Goal: Task Accomplishment & Management: Use online tool/utility

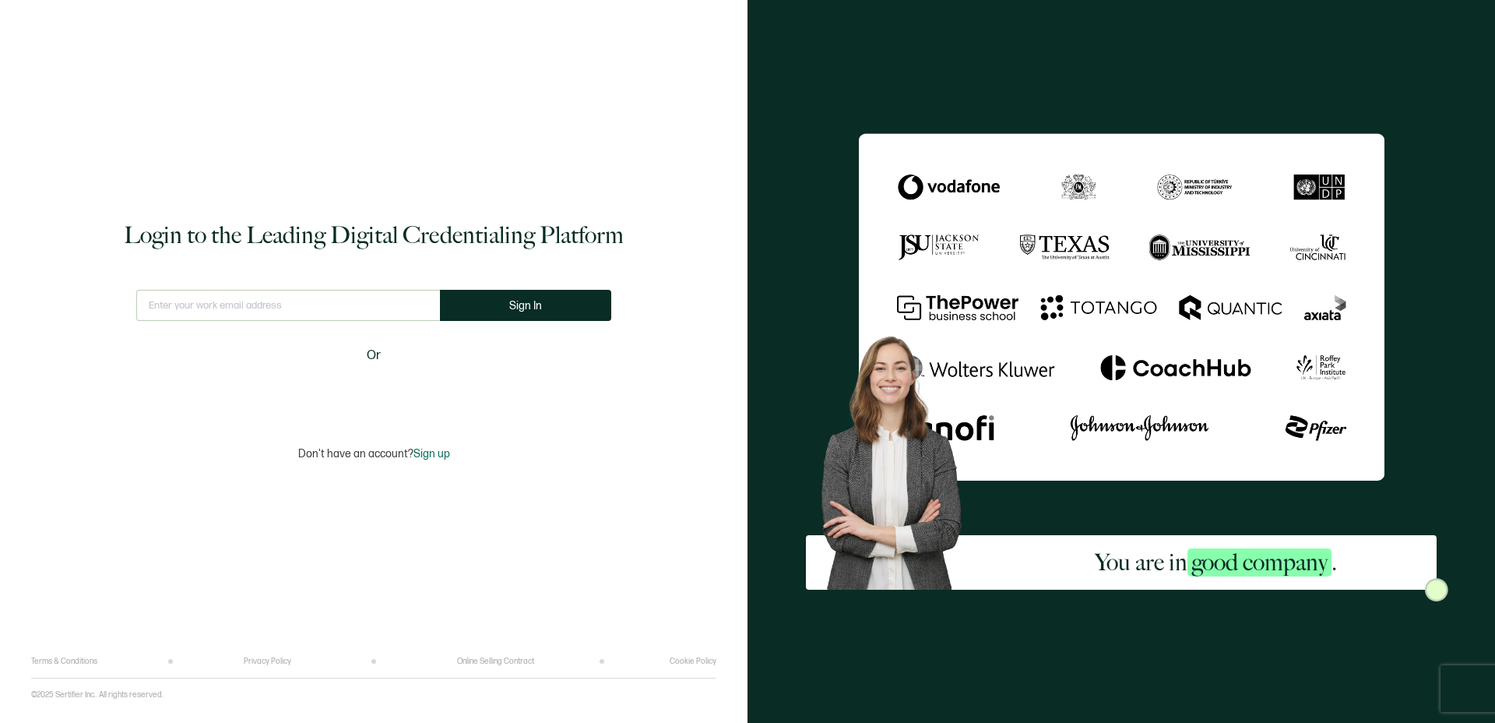
click at [299, 313] on input "text" at bounding box center [288, 305] width 304 height 31
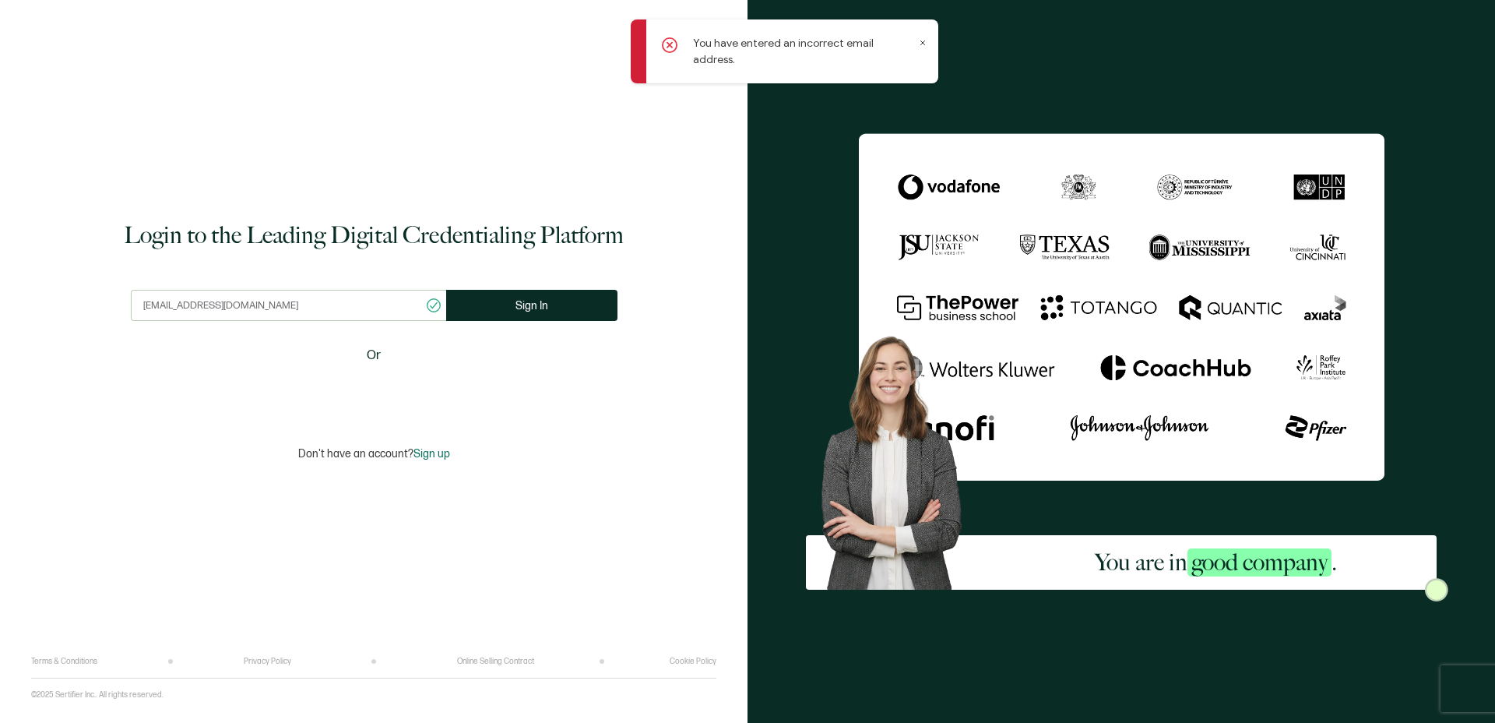
click at [185, 292] on input "[EMAIL_ADDRESS][DOMAIN_NAME]" at bounding box center [288, 305] width 315 height 31
type input "[EMAIL_ADDRESS][DOMAIN_NAME]"
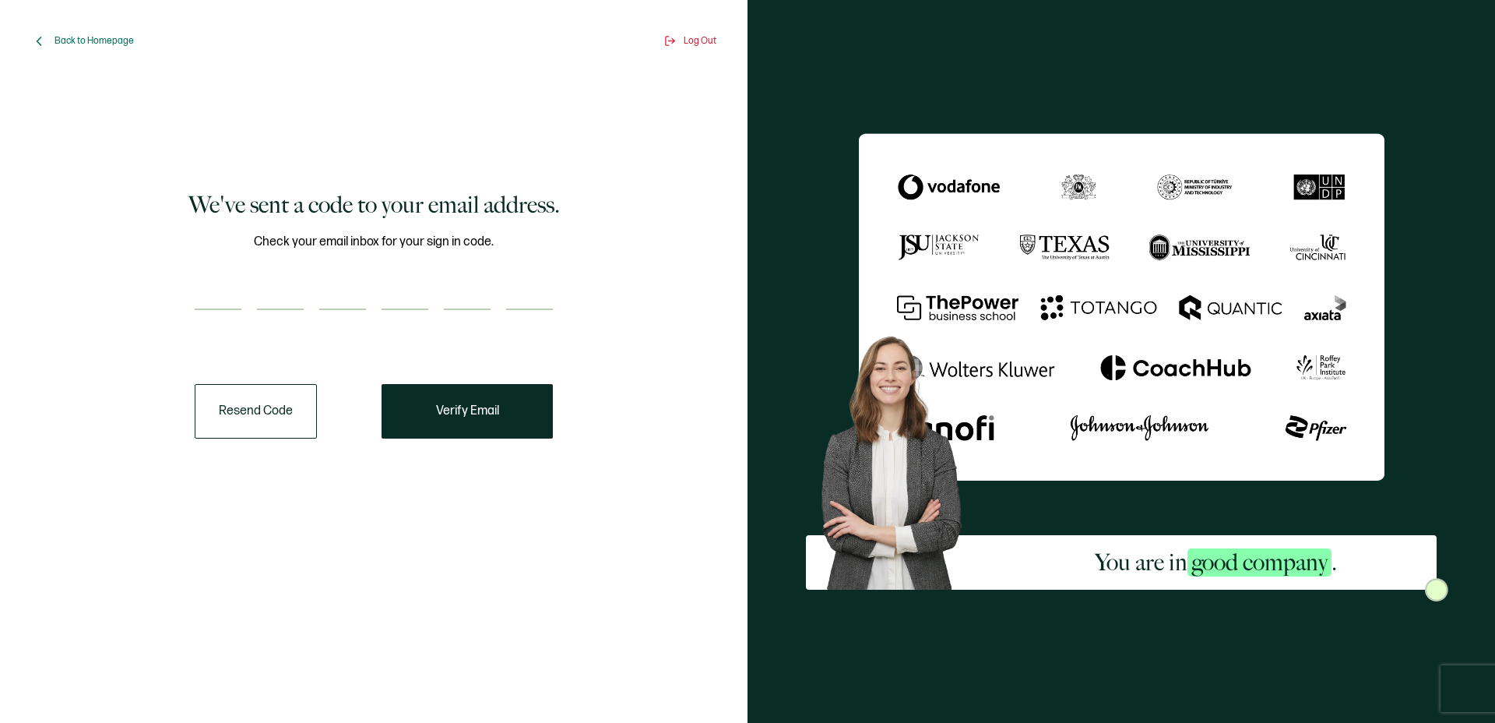
click at [219, 284] on input "number" at bounding box center [218, 294] width 47 height 31
paste input "7"
type input "7"
type input "1"
type input "4"
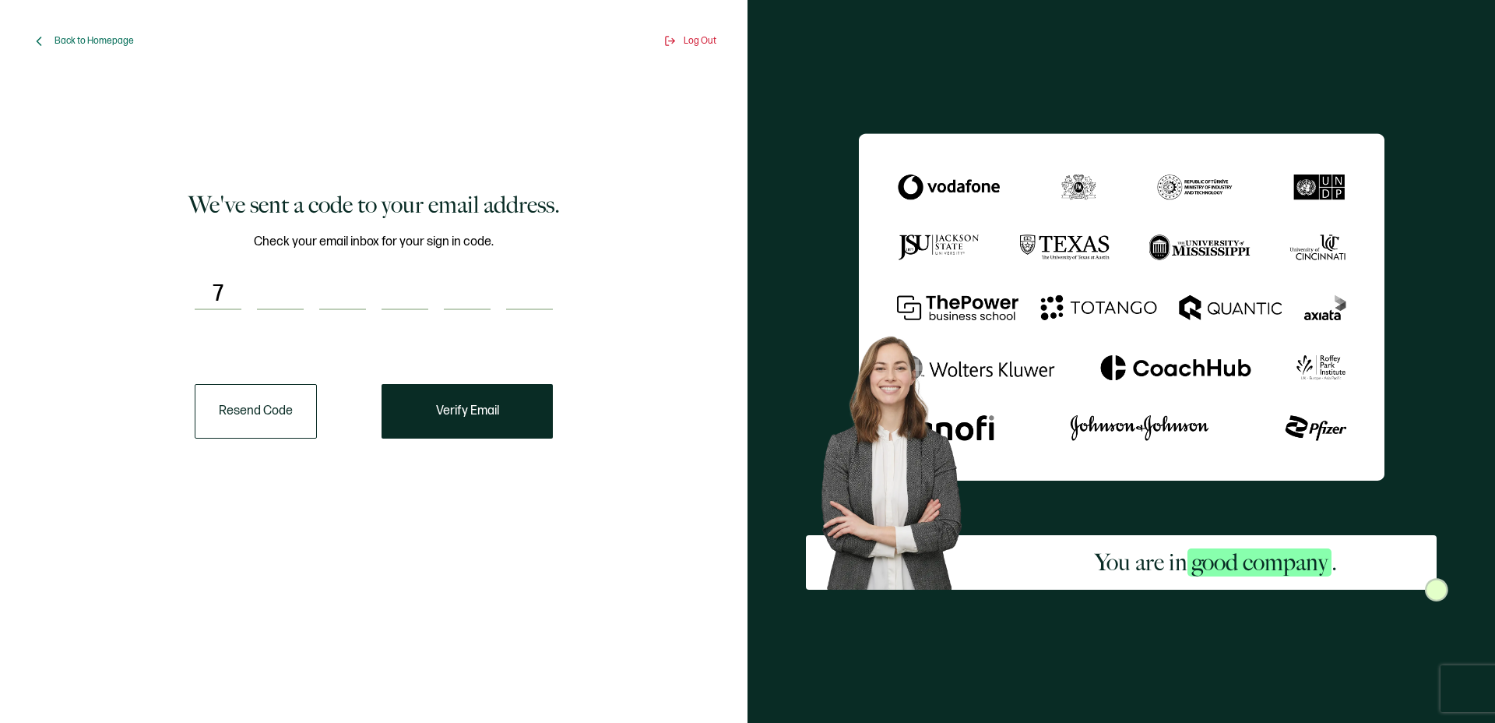
type input "8"
type input "4"
click at [470, 427] on button "Verify Email" at bounding box center [467, 411] width 171 height 55
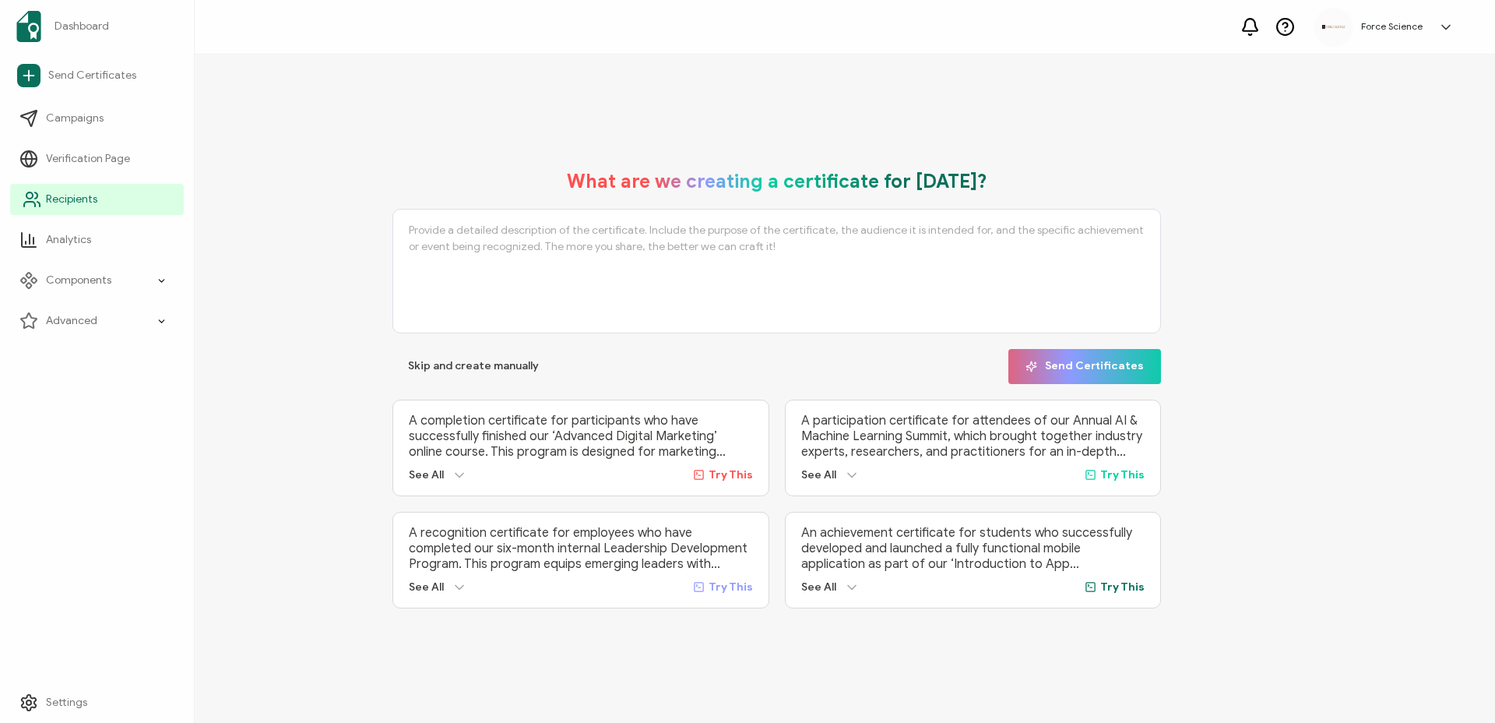
click at [90, 204] on span "Recipients" at bounding box center [71, 200] width 51 height 16
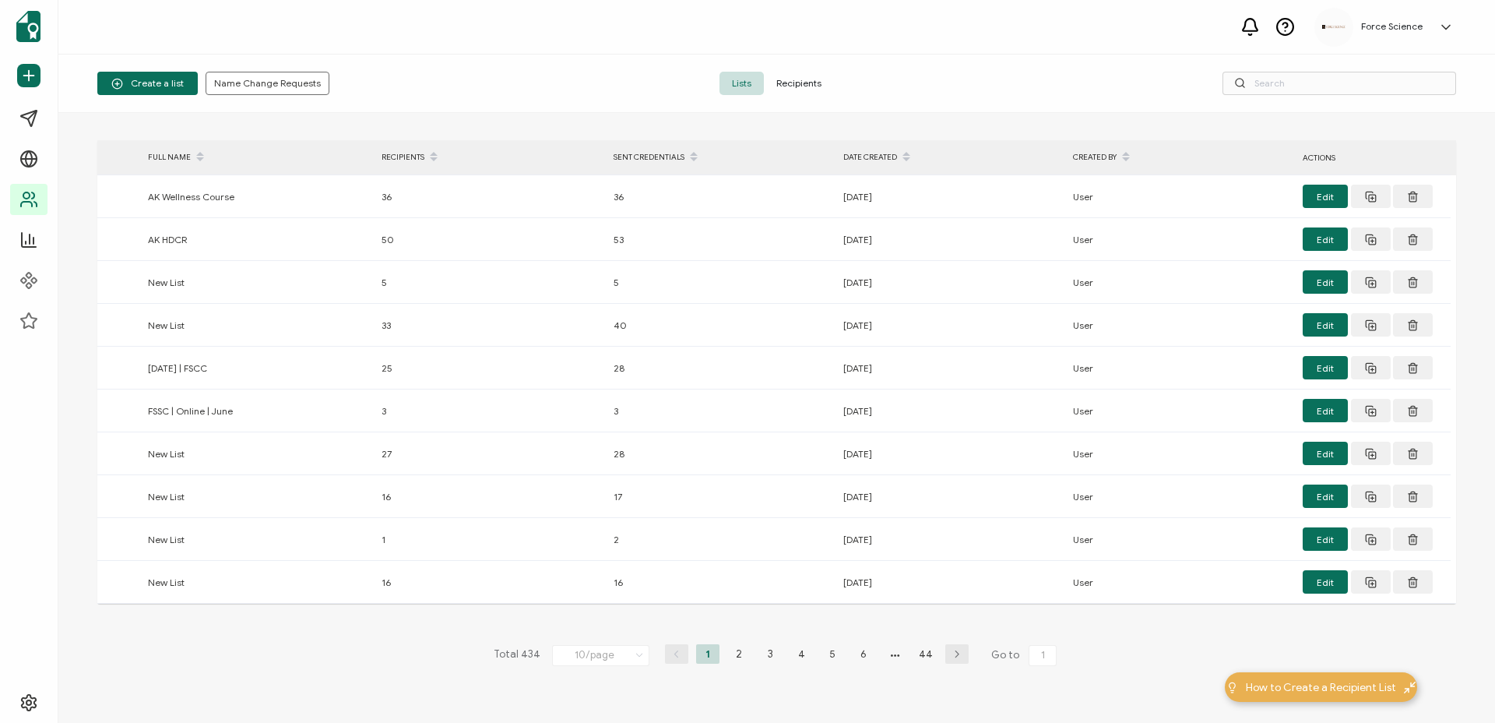
click at [792, 90] on span "Recipients" at bounding box center [799, 83] width 70 height 23
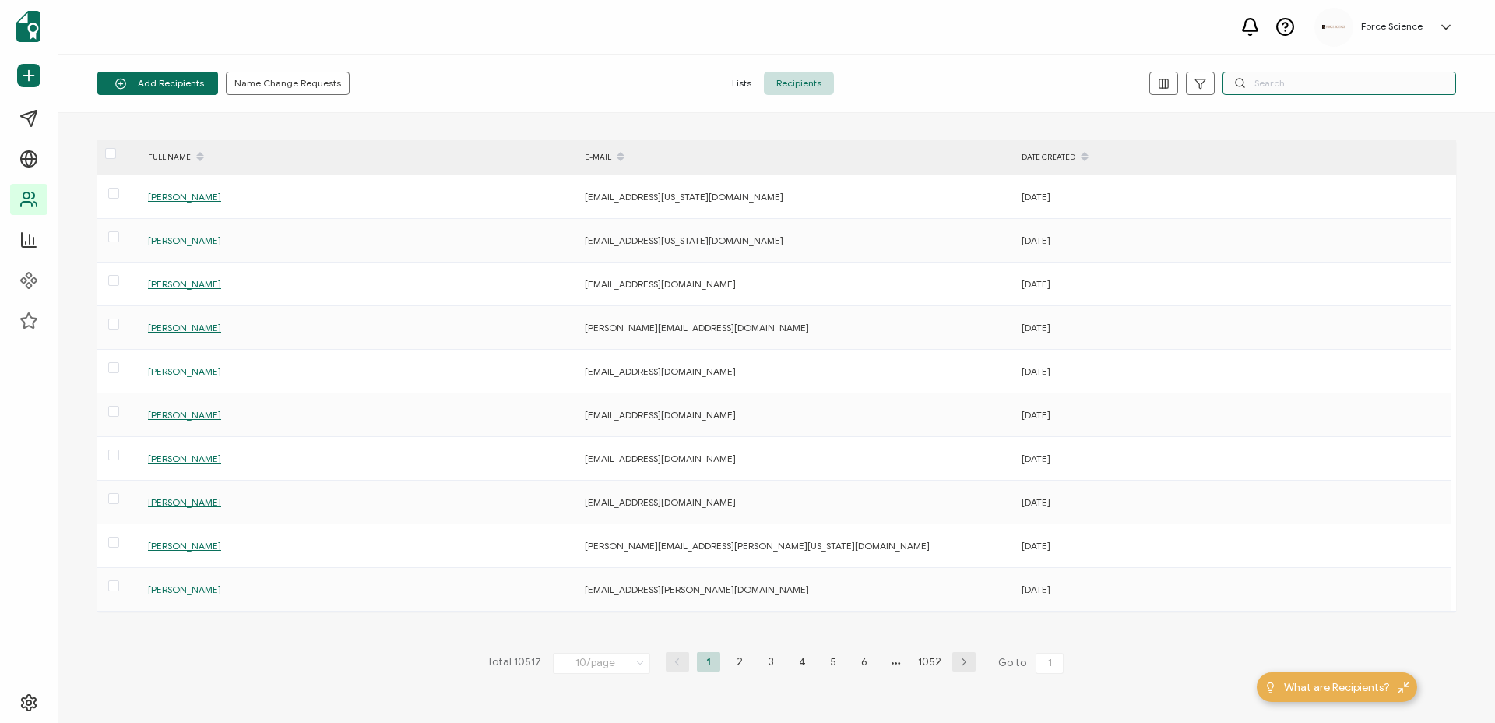
click at [1298, 90] on input "text" at bounding box center [1340, 83] width 234 height 23
paste input "714884"
type input "714884"
click at [1262, 84] on input "text" at bounding box center [1340, 83] width 234 height 23
paste input "[PERSON_NAME]"
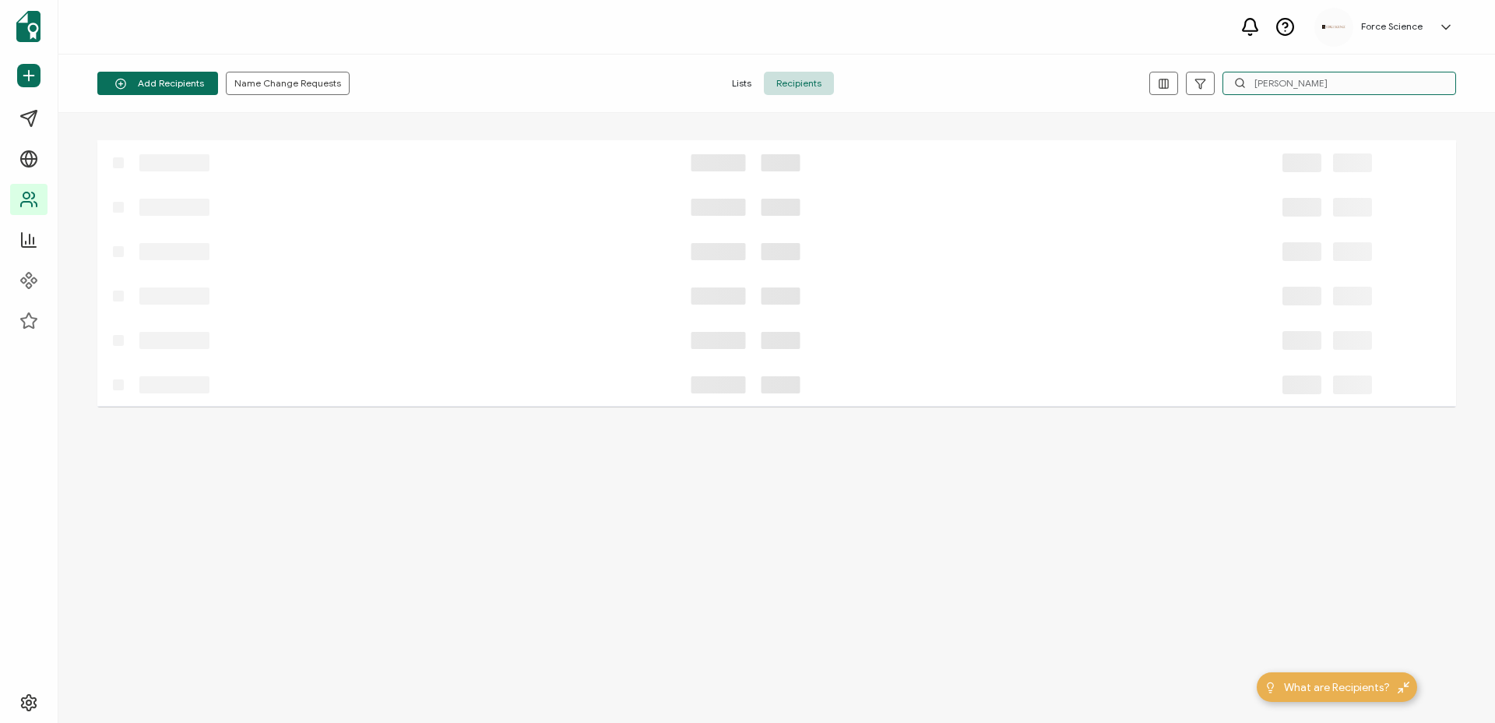
type input "[PERSON_NAME]"
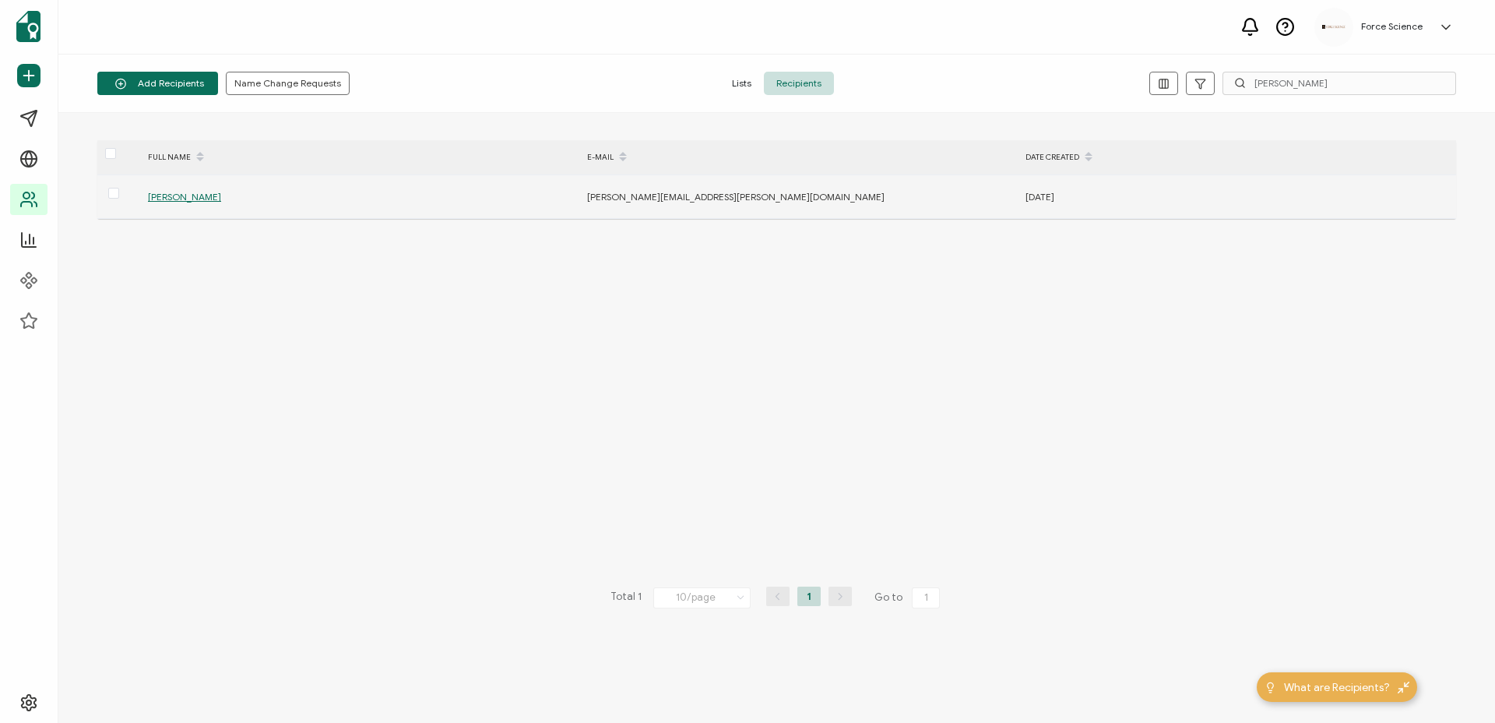
click at [185, 196] on span "[PERSON_NAME]" at bounding box center [184, 197] width 73 height 12
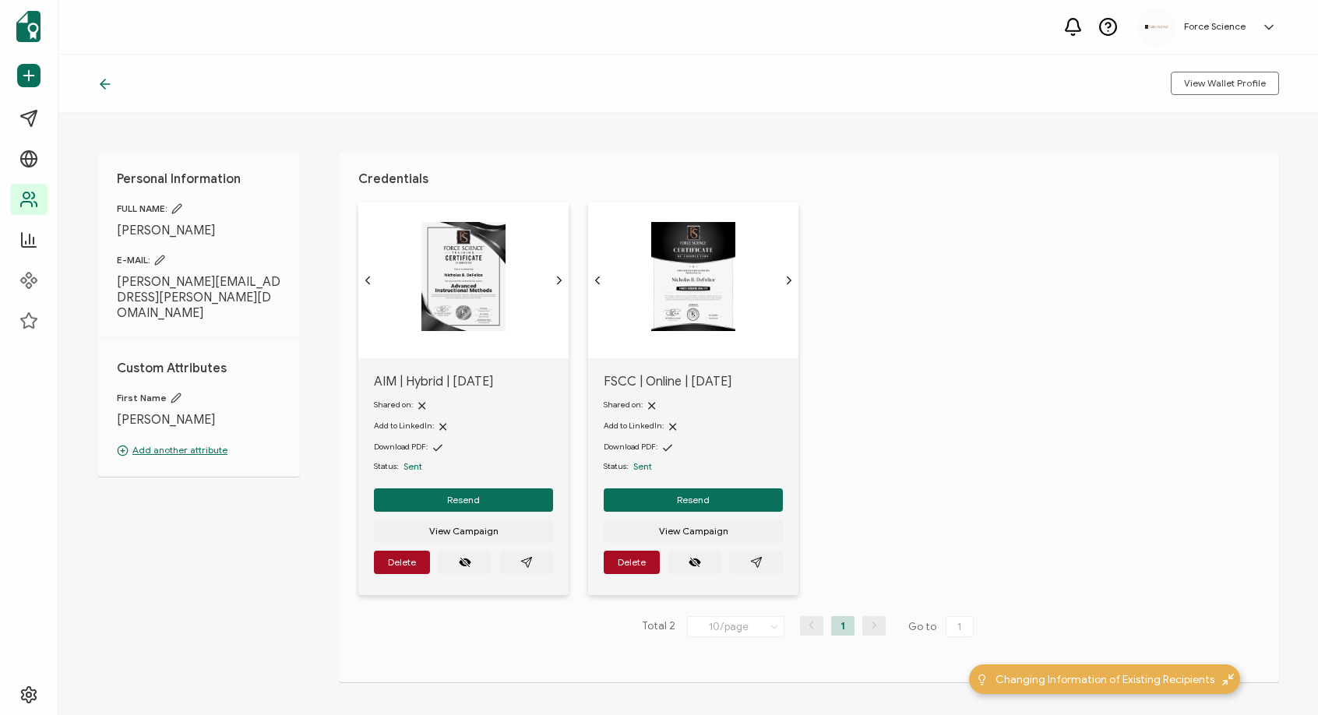
click at [105, 80] on icon at bounding box center [105, 84] width 16 height 16
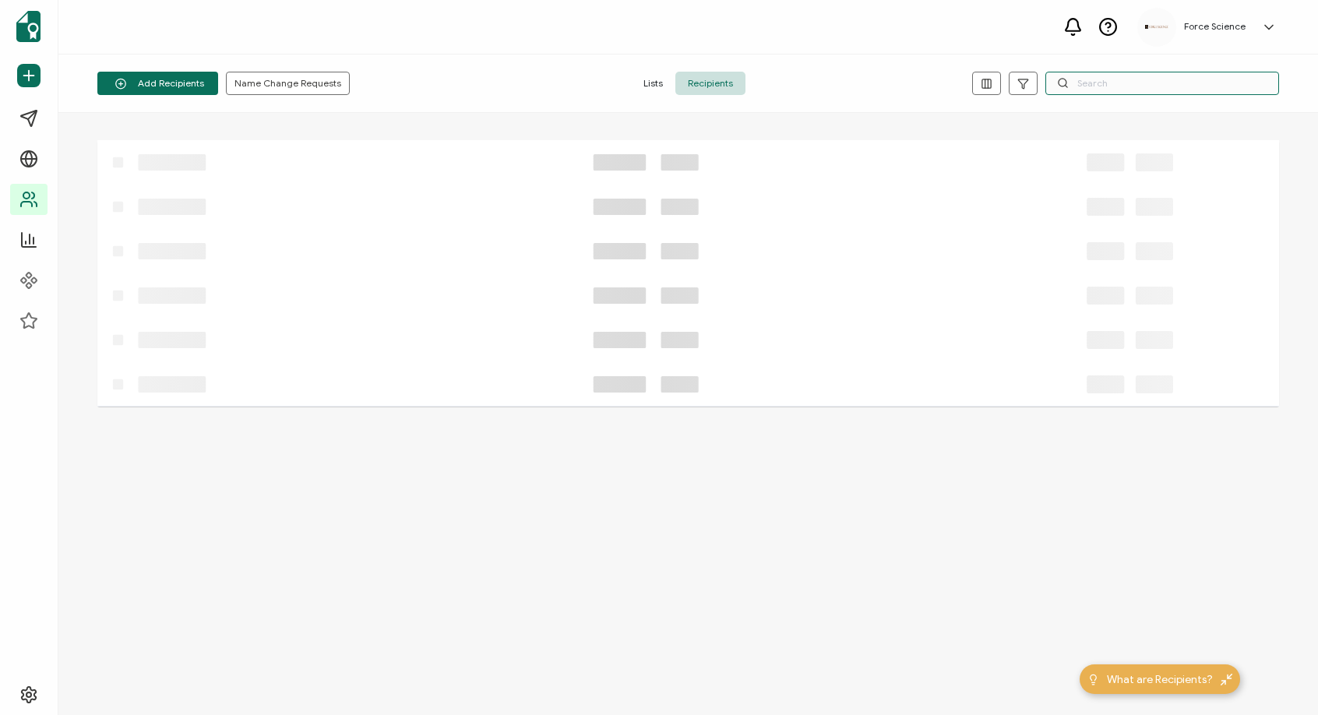
click at [1165, 81] on input "text" at bounding box center [1162, 83] width 234 height 23
paste input "[PERSON_NAME]"
type input "[PERSON_NAME]"
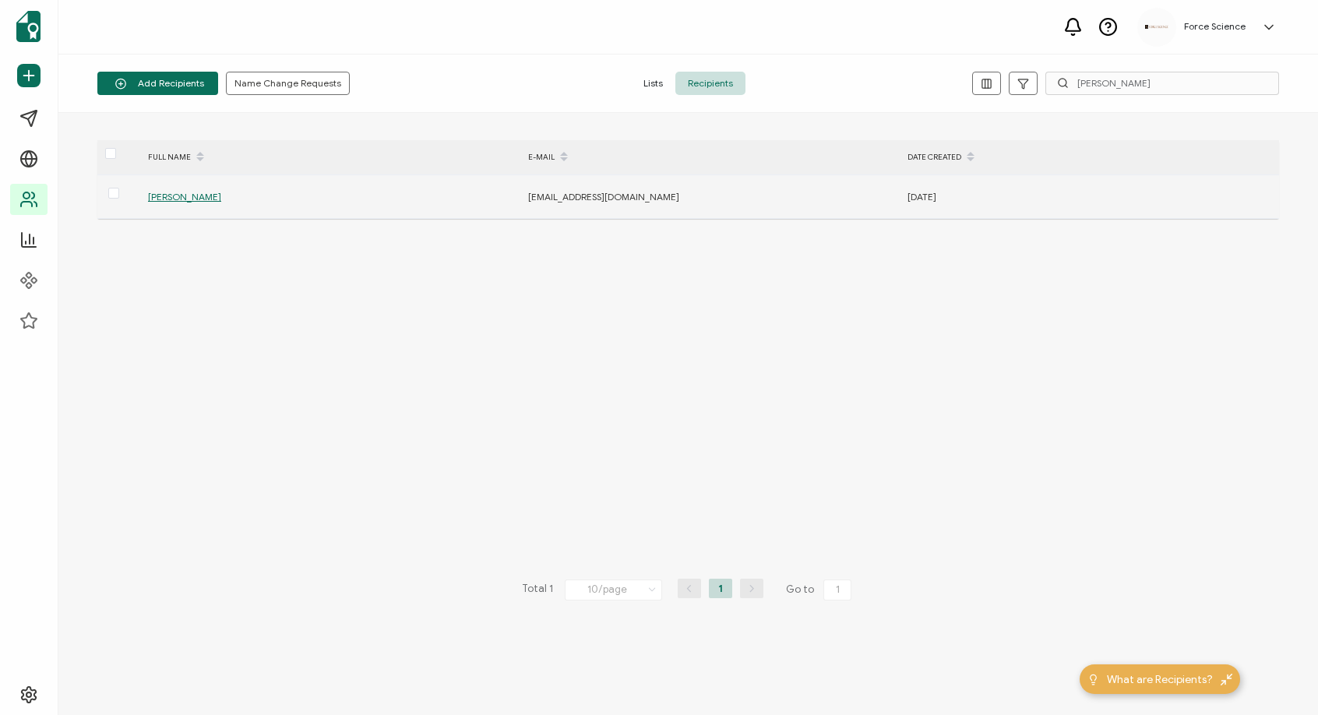
click at [195, 199] on span "[PERSON_NAME]" at bounding box center [184, 197] width 73 height 12
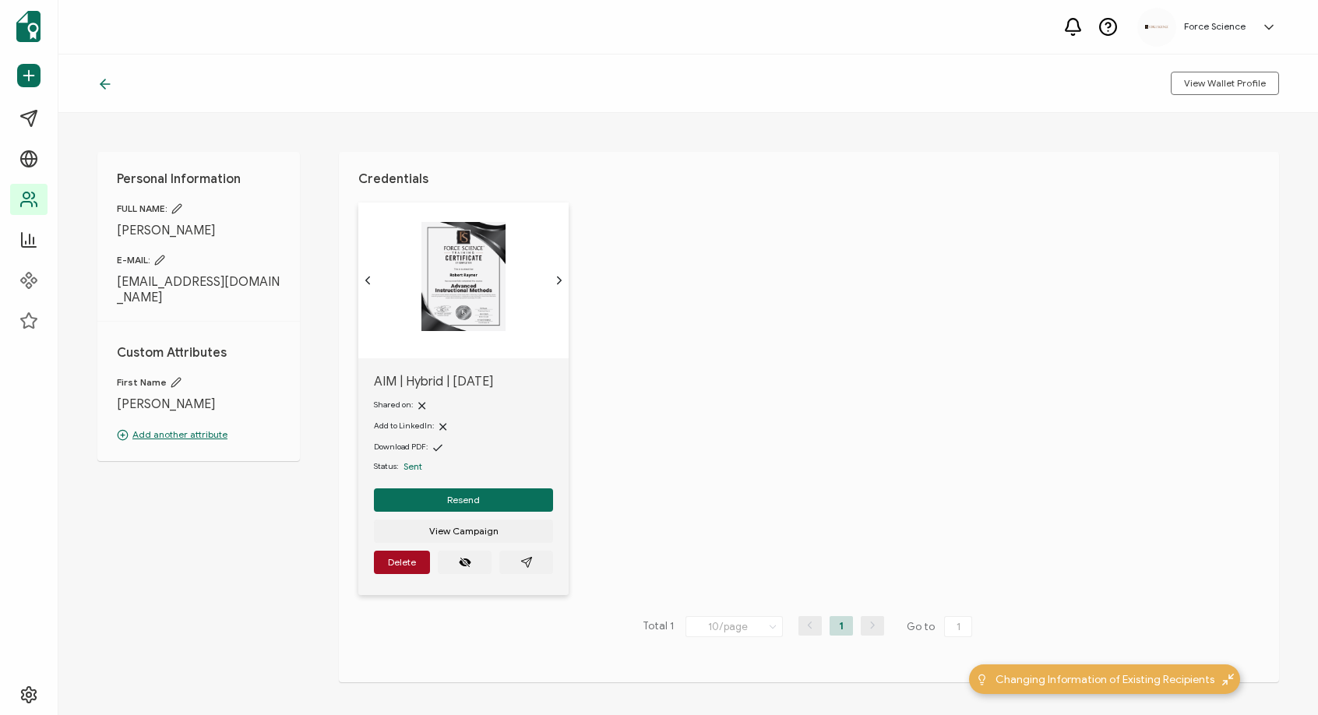
click at [100, 86] on icon at bounding box center [105, 84] width 16 height 16
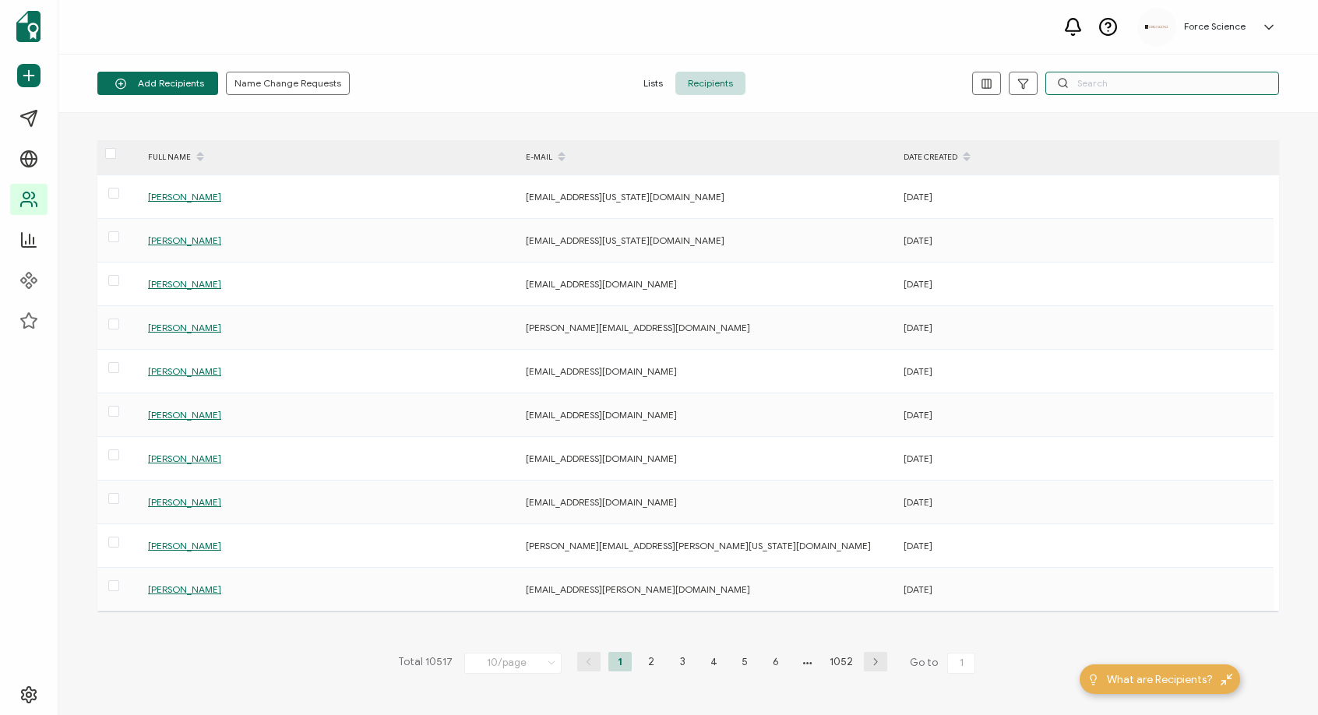
click at [1084, 88] on input "text" at bounding box center [1162, 83] width 234 height 23
paste input "[PERSON_NAME]"
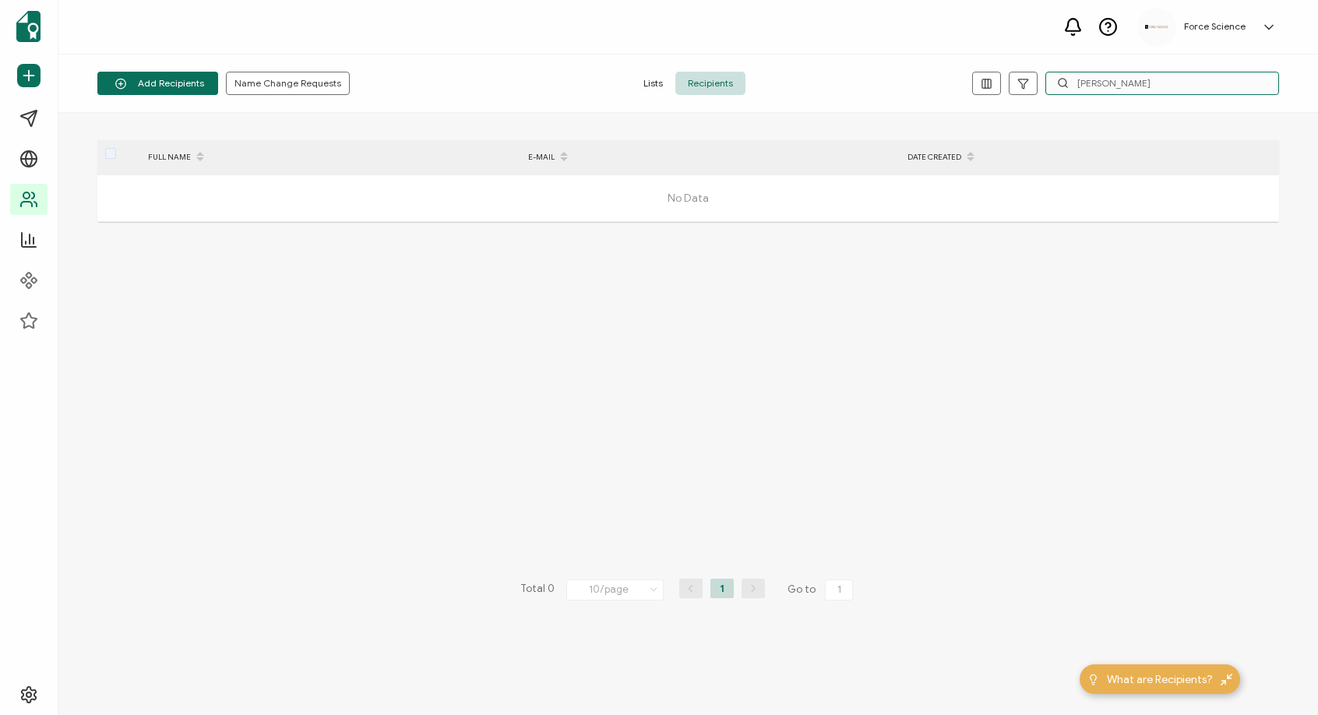
click at [1088, 86] on input "[PERSON_NAME]" at bounding box center [1162, 83] width 234 height 23
paste input "[PERSON_NAME][EMAIL_ADDRESS][PERSON_NAME][US_STATE][DOMAIN_NAME]"
click at [1151, 86] on input "[PERSON_NAME][EMAIL_ADDRESS][PERSON_NAME][US_STATE][DOMAIN_NAME]" at bounding box center [1162, 83] width 234 height 23
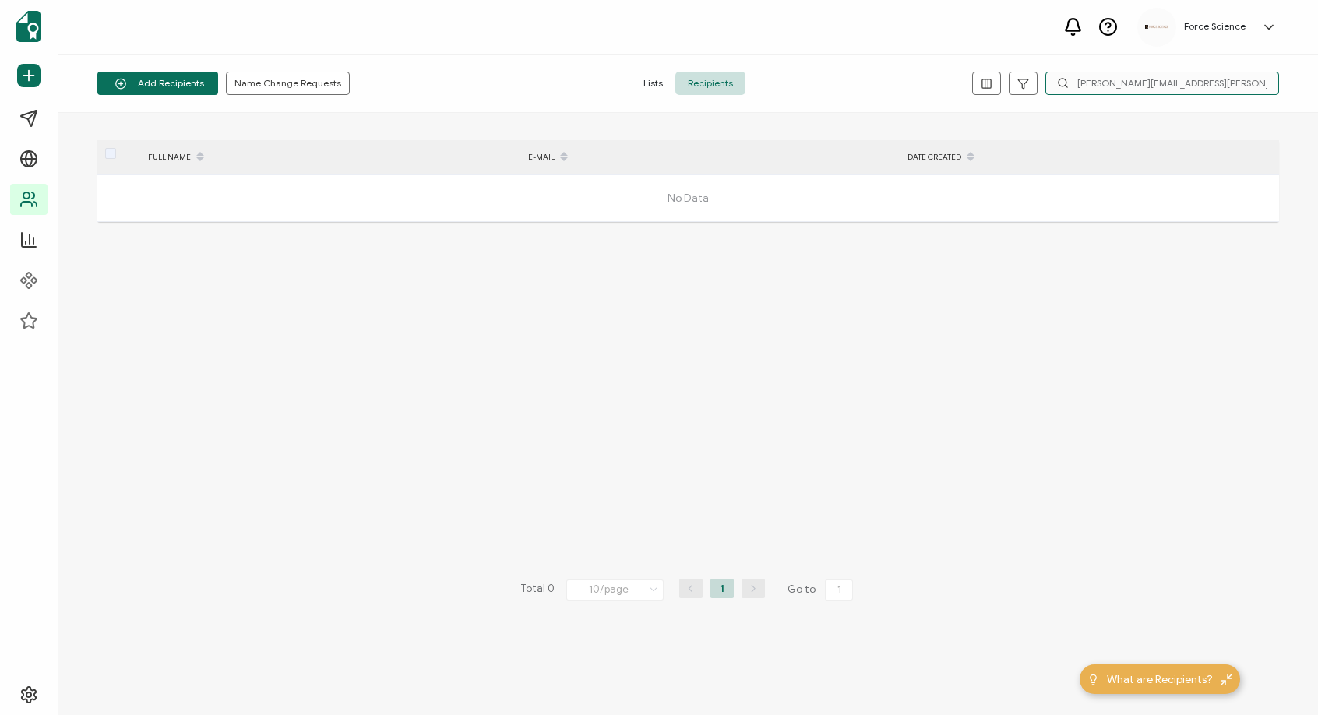
paste input "[PERSON_NAME]"
type input "[PERSON_NAME]"
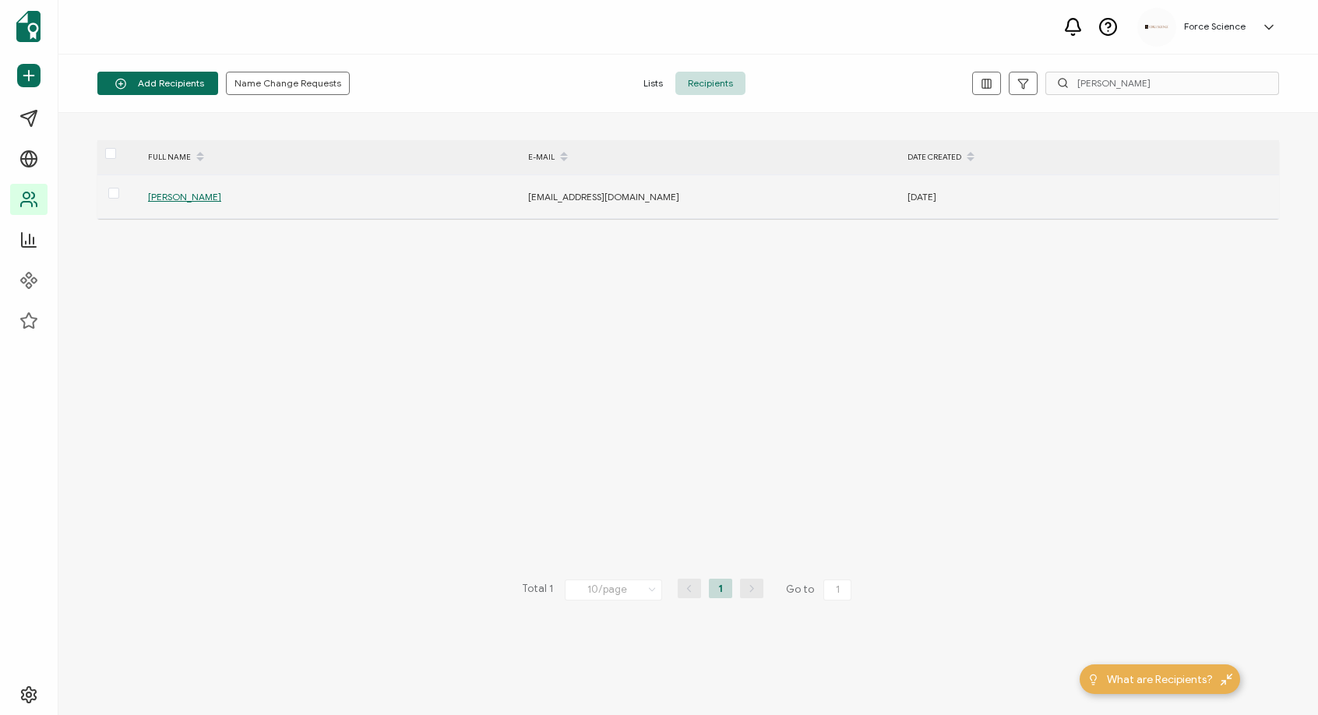
click at [188, 193] on span "[PERSON_NAME]" at bounding box center [184, 197] width 73 height 12
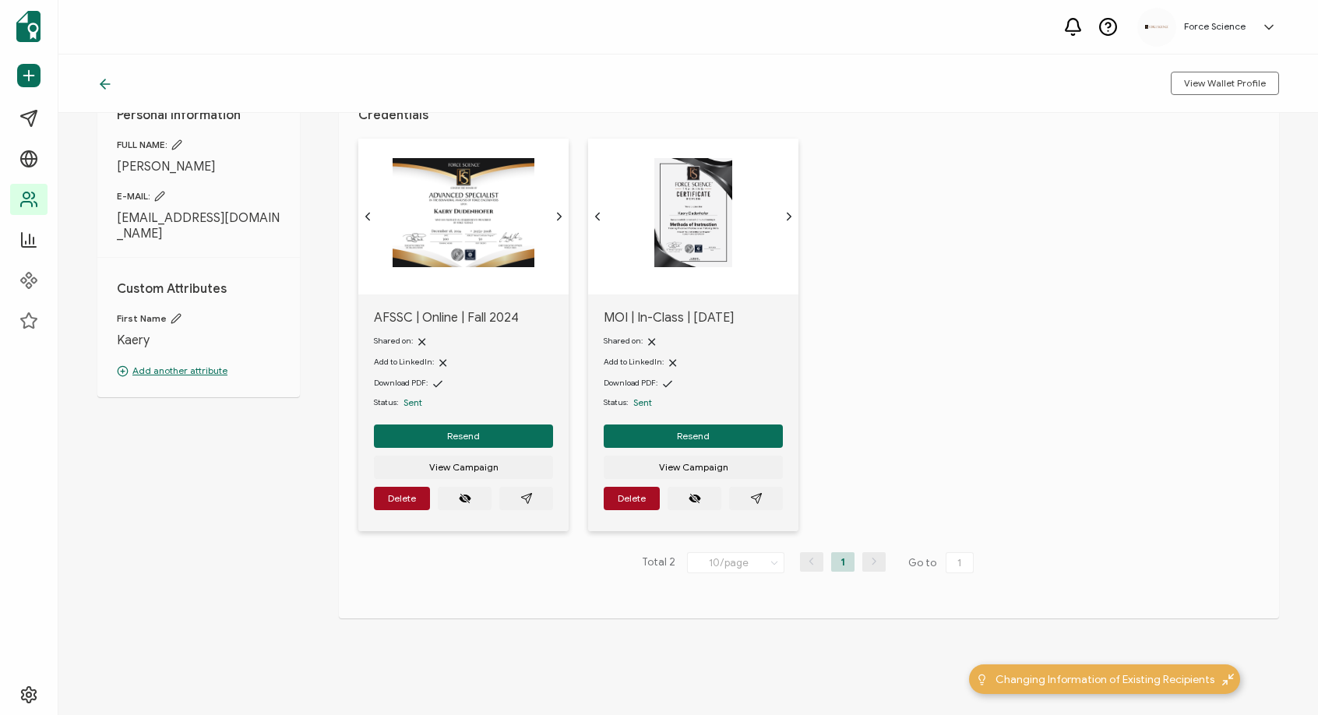
scroll to position [64, 0]
click at [107, 86] on icon at bounding box center [105, 84] width 16 height 16
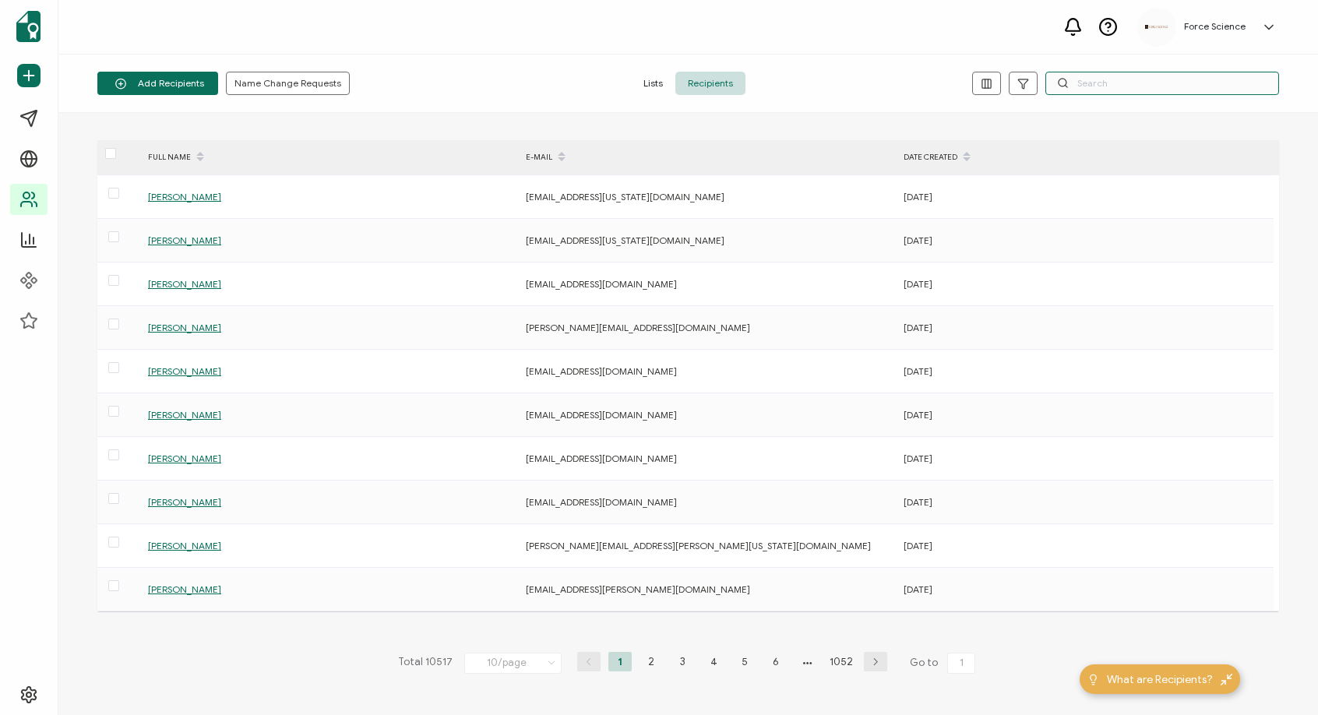
click at [1119, 86] on input "text" at bounding box center [1162, 83] width 234 height 23
paste input "[PERSON_NAME]"
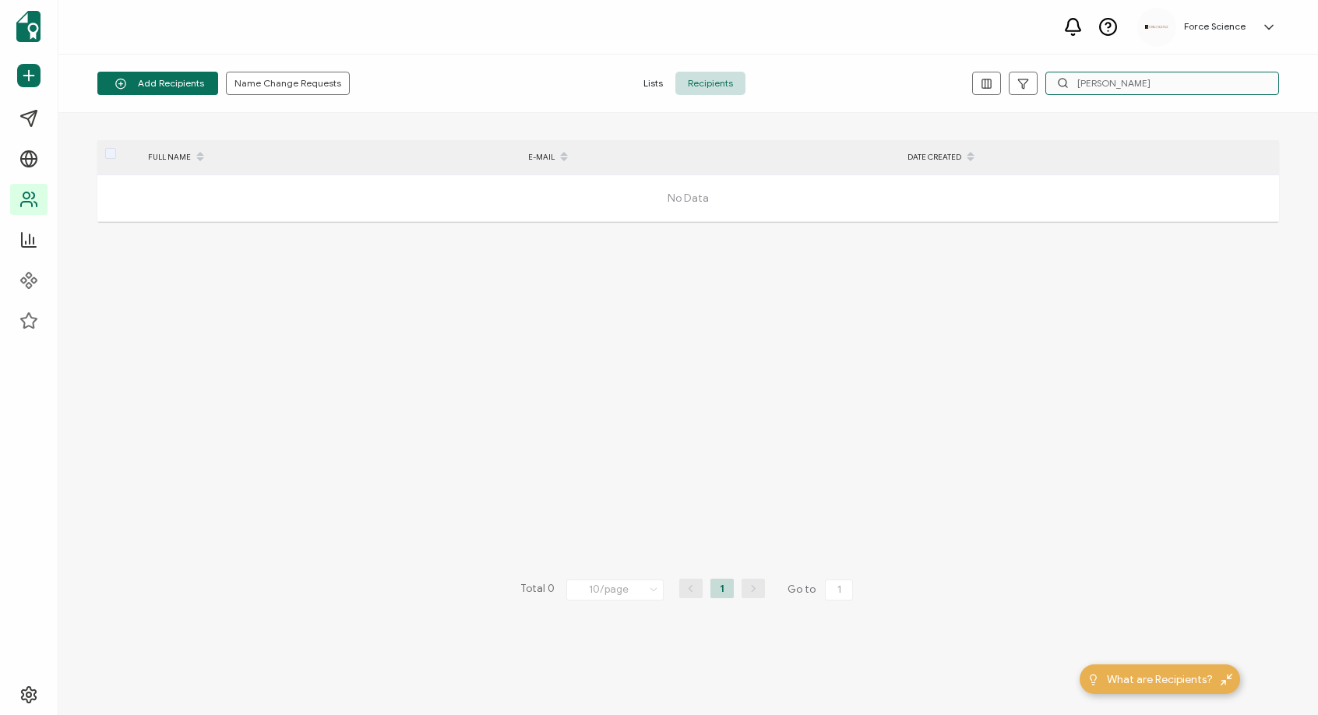
click at [1094, 79] on input "[PERSON_NAME]" at bounding box center [1162, 83] width 234 height 23
paste input "Ives"
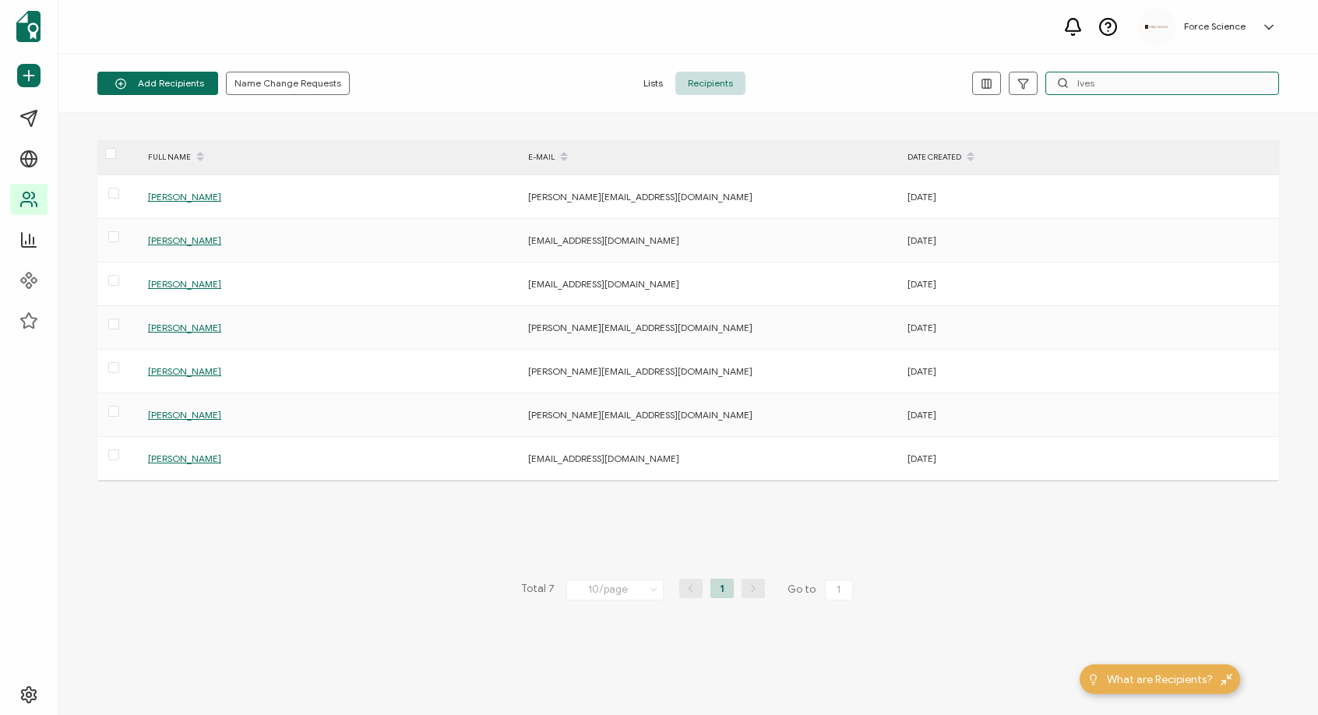
click at [1092, 79] on input "Ives" at bounding box center [1162, 83] width 234 height 23
paste input "[EMAIL_ADDRESS][DOMAIN_NAME]"
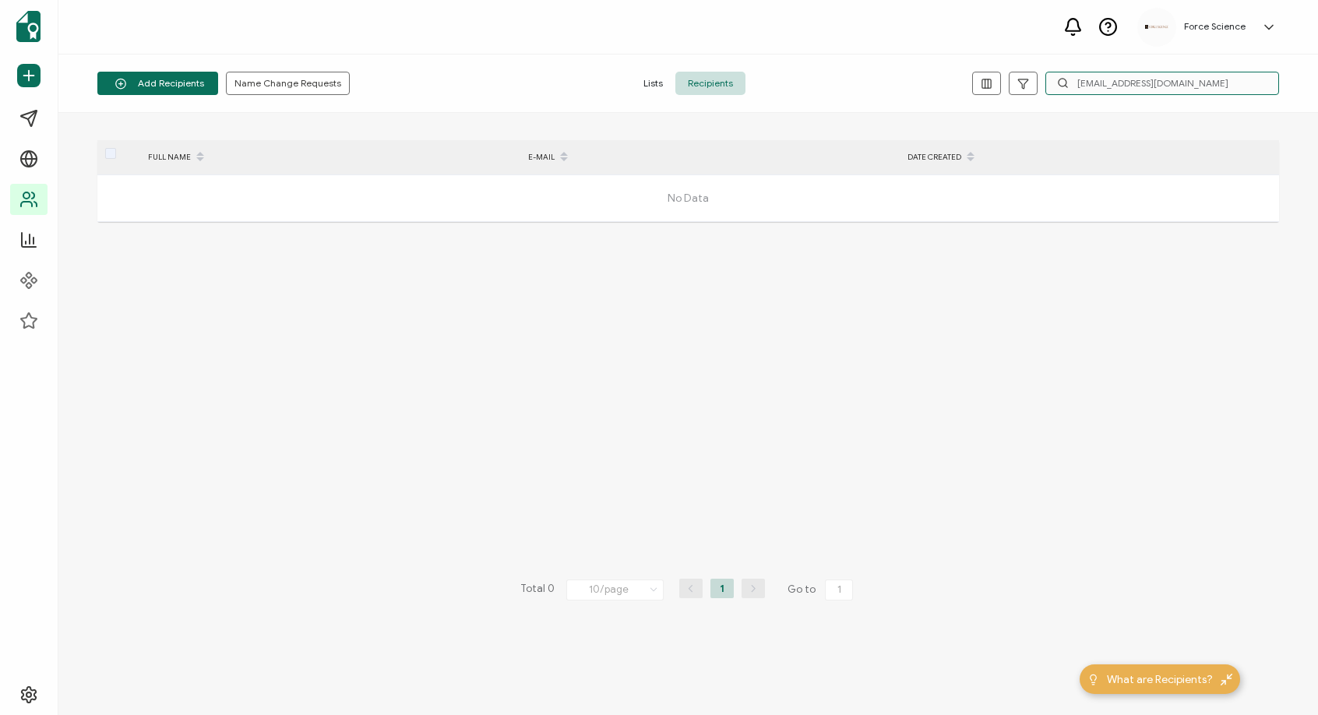
click at [1118, 78] on input "[EMAIL_ADDRESS][DOMAIN_NAME]" at bounding box center [1162, 83] width 234 height 23
paste input "cjohnson1@[PERSON_NAME]"
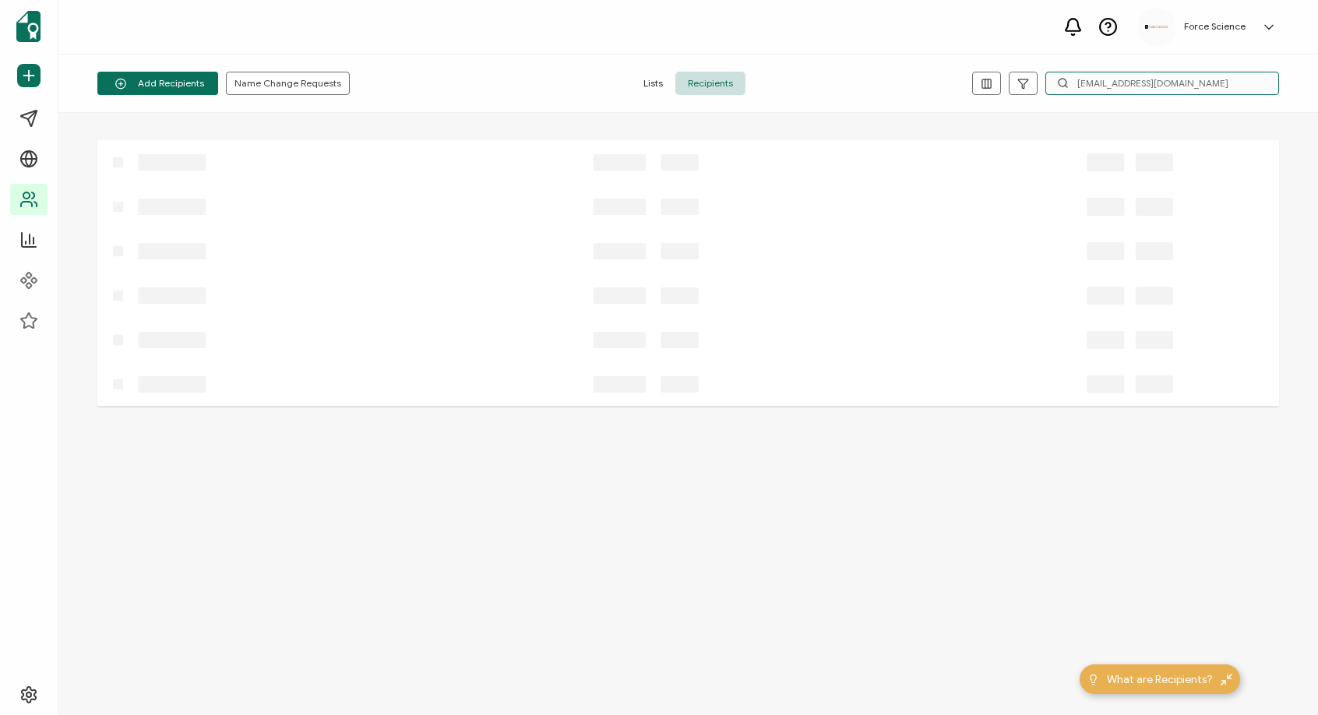
paste input "text"
type input "[EMAIL_ADDRESS][DOMAIN_NAME]"
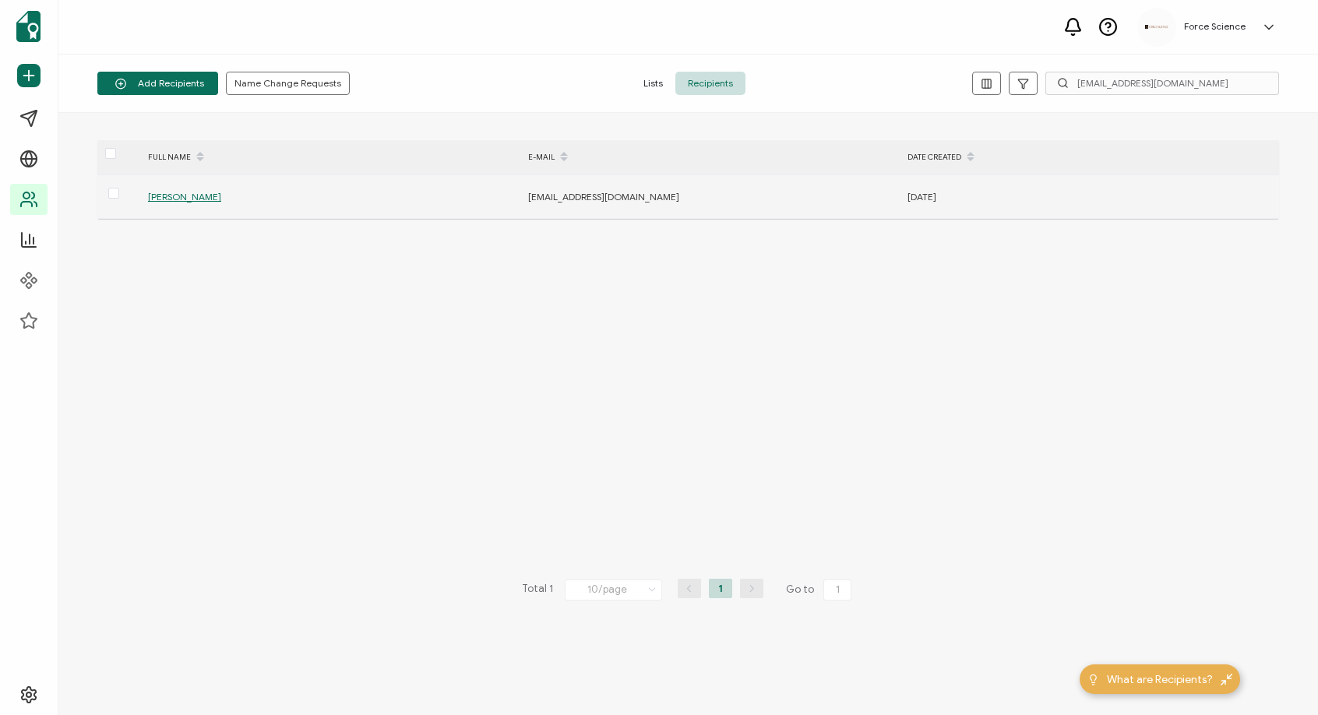
click at [178, 197] on span "[PERSON_NAME]" at bounding box center [184, 197] width 73 height 12
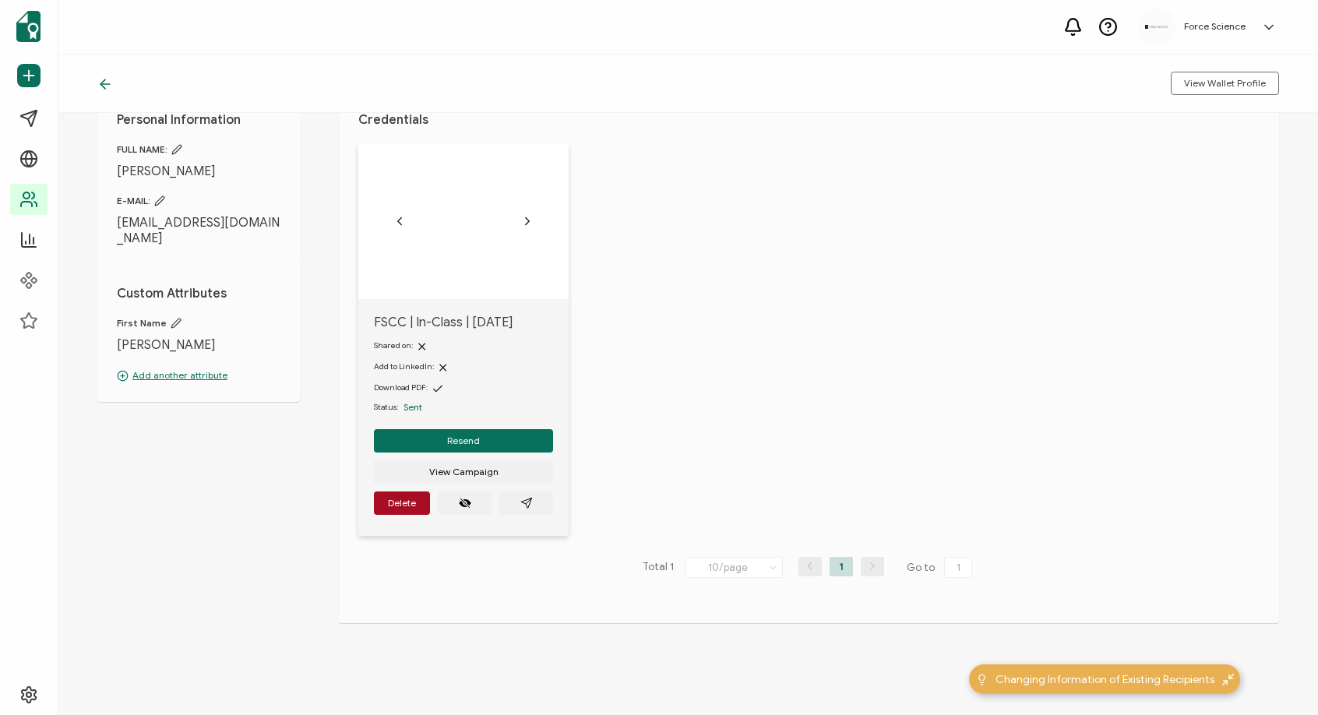
scroll to position [64, 0]
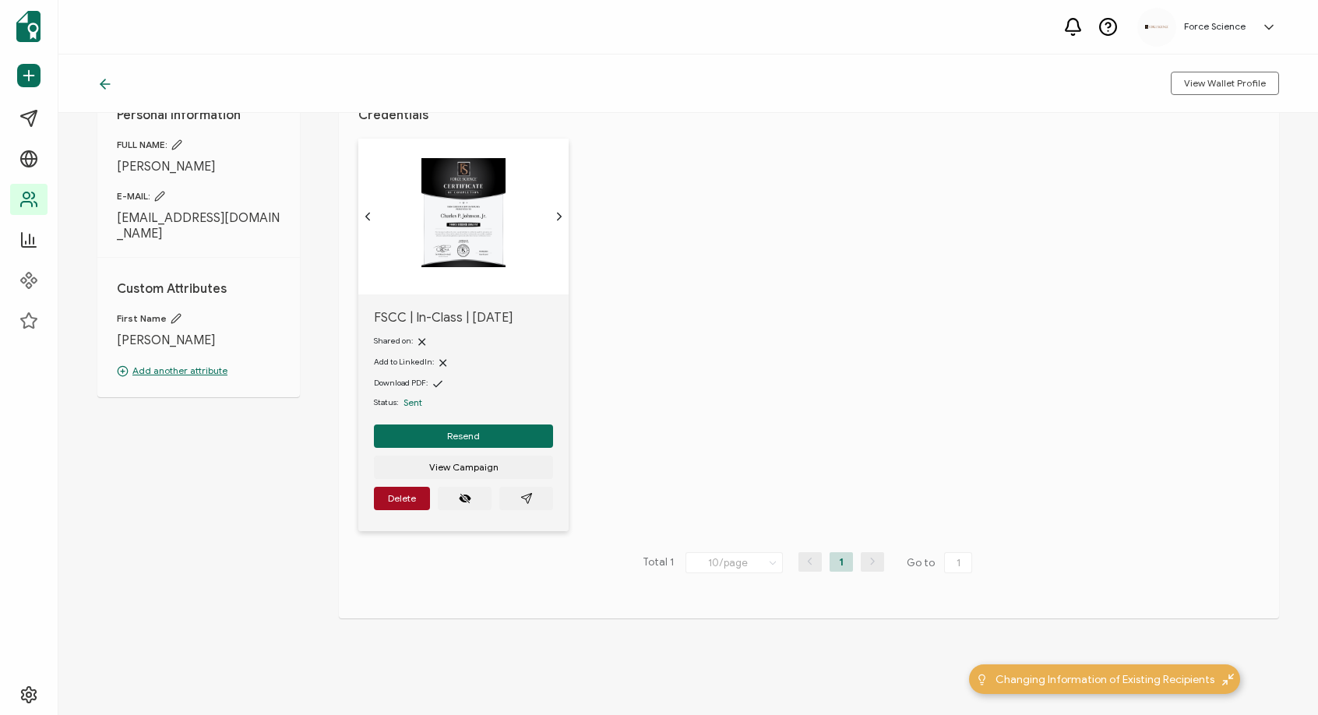
click at [104, 81] on icon at bounding box center [102, 83] width 5 height 9
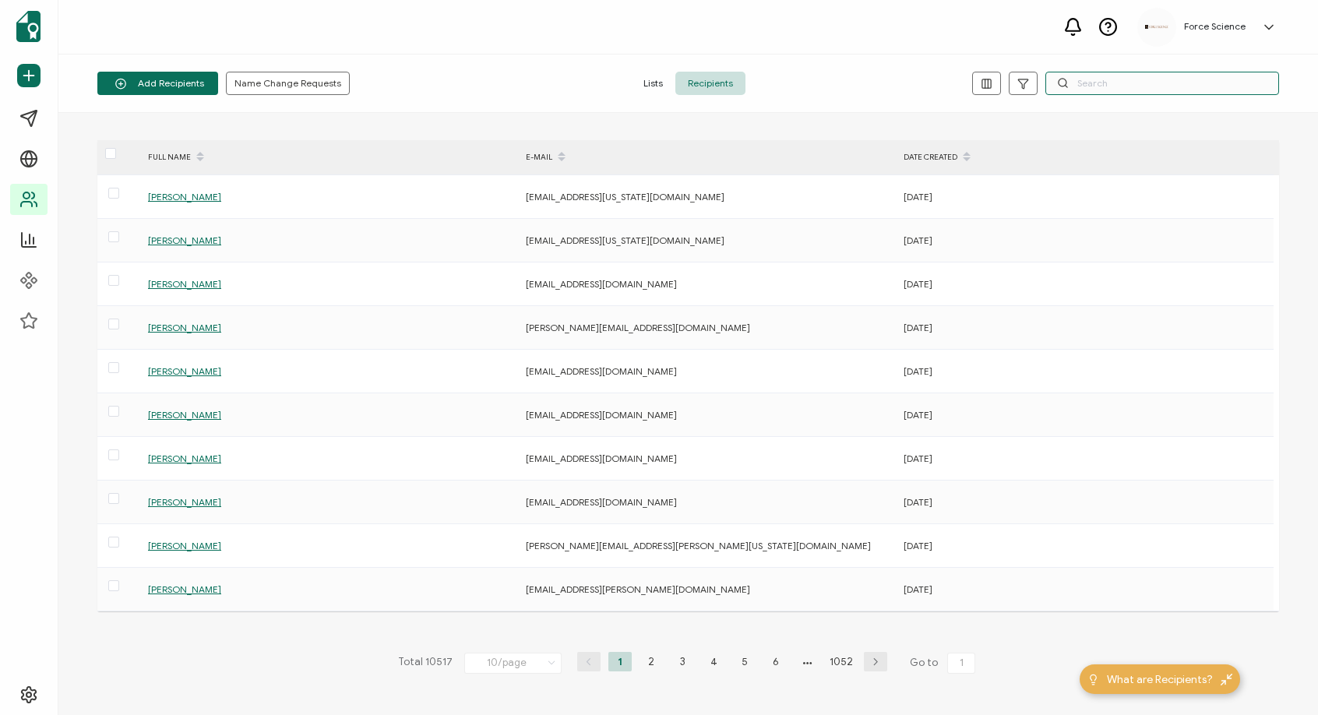
click at [1082, 85] on input "text" at bounding box center [1162, 83] width 234 height 23
paste input "[PERSON_NAME][EMAIL_ADDRESS][PERSON_NAME][DOMAIN_NAME]"
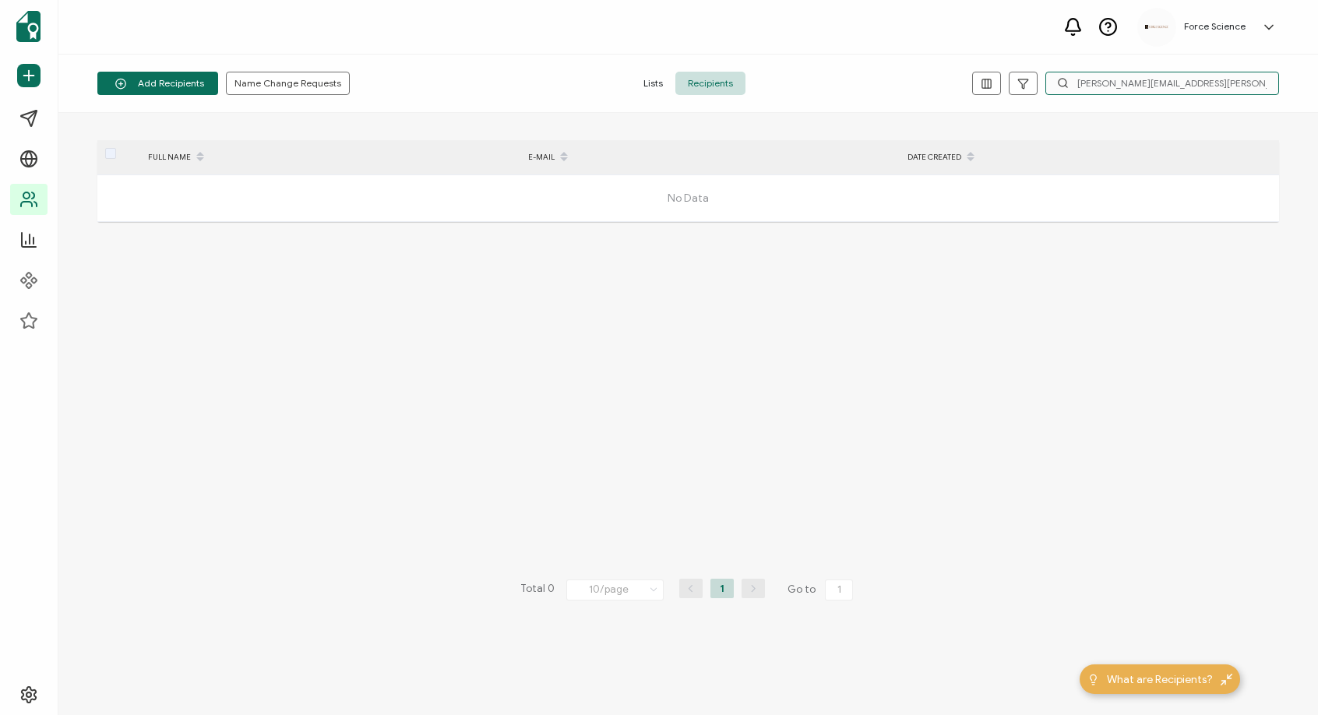
click at [1183, 86] on input "[PERSON_NAME][EMAIL_ADDRESS][PERSON_NAME][DOMAIN_NAME]" at bounding box center [1162, 83] width 234 height 23
paste input "[PERSON_NAME]"
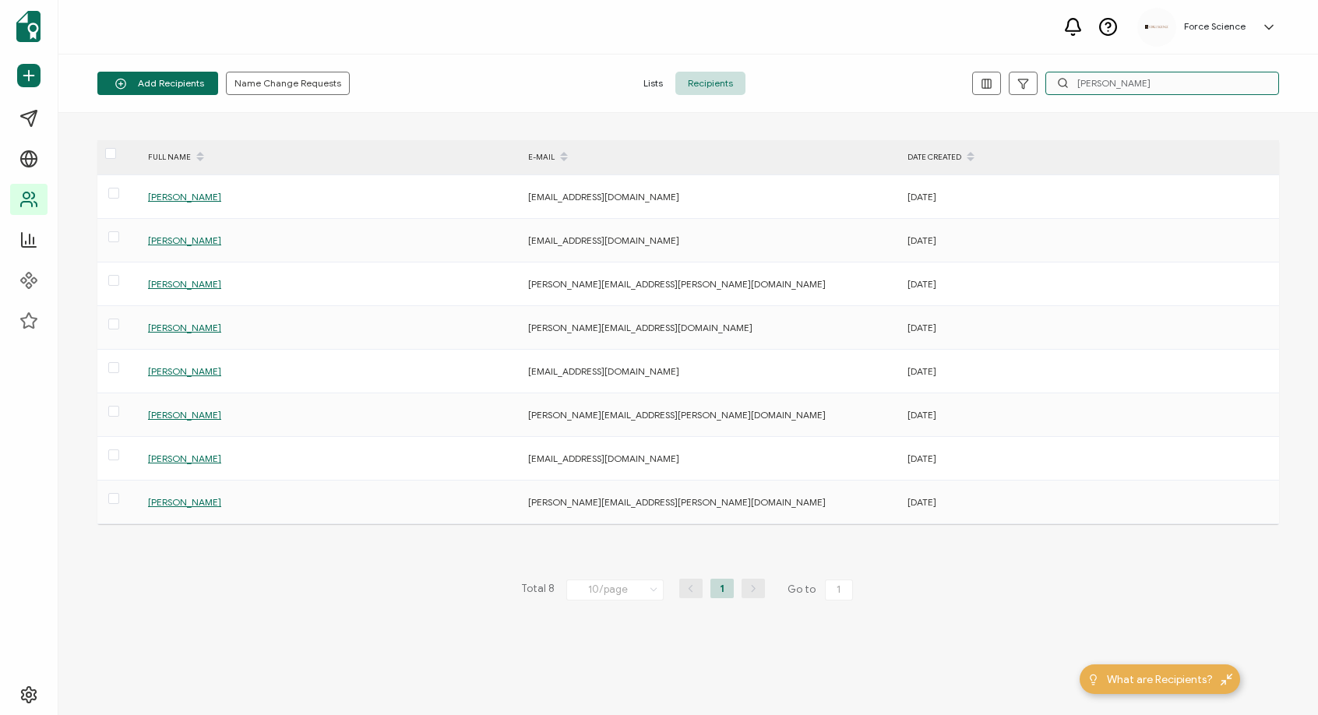
click at [1099, 76] on input "[PERSON_NAME]" at bounding box center [1162, 83] width 234 height 23
paste input "[PERSON_NAME][EMAIL_ADDRESS][PERSON_NAME][DOMAIN_NAME]"
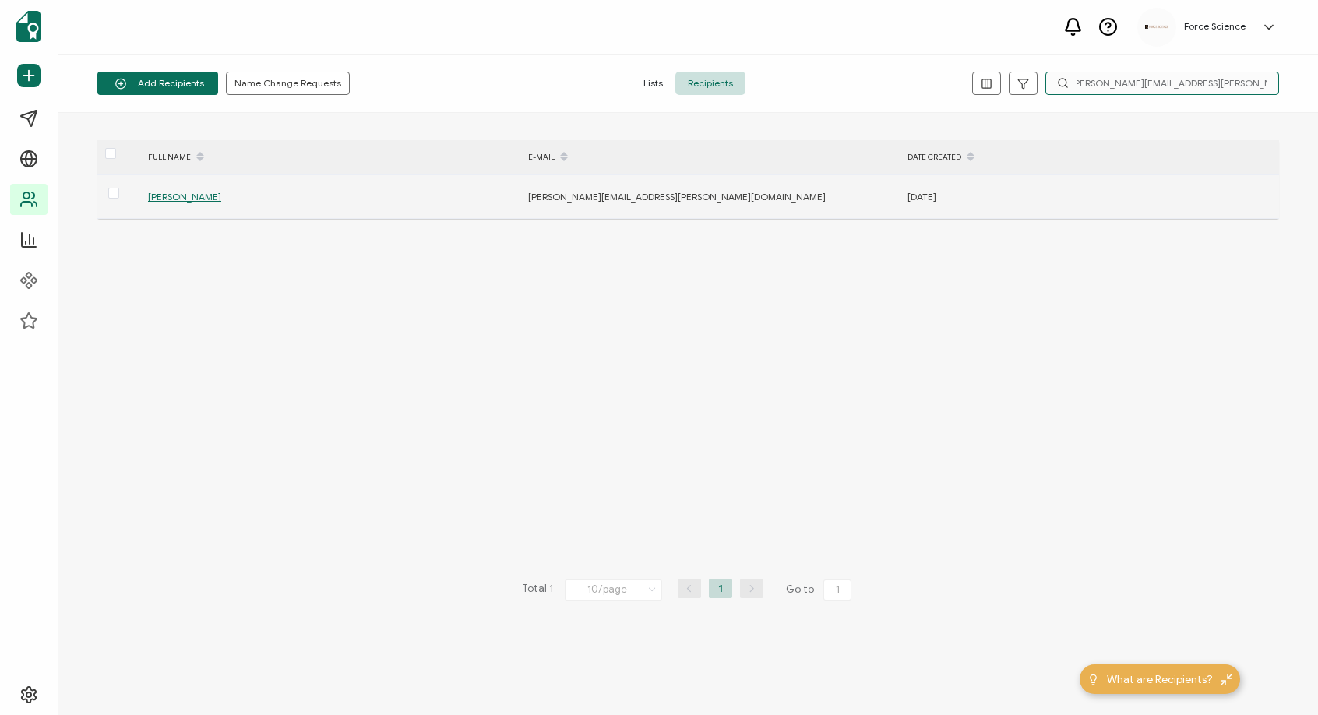
type input "[PERSON_NAME][EMAIL_ADDRESS][PERSON_NAME][DOMAIN_NAME]"
click at [176, 197] on span "[PERSON_NAME]" at bounding box center [184, 197] width 73 height 12
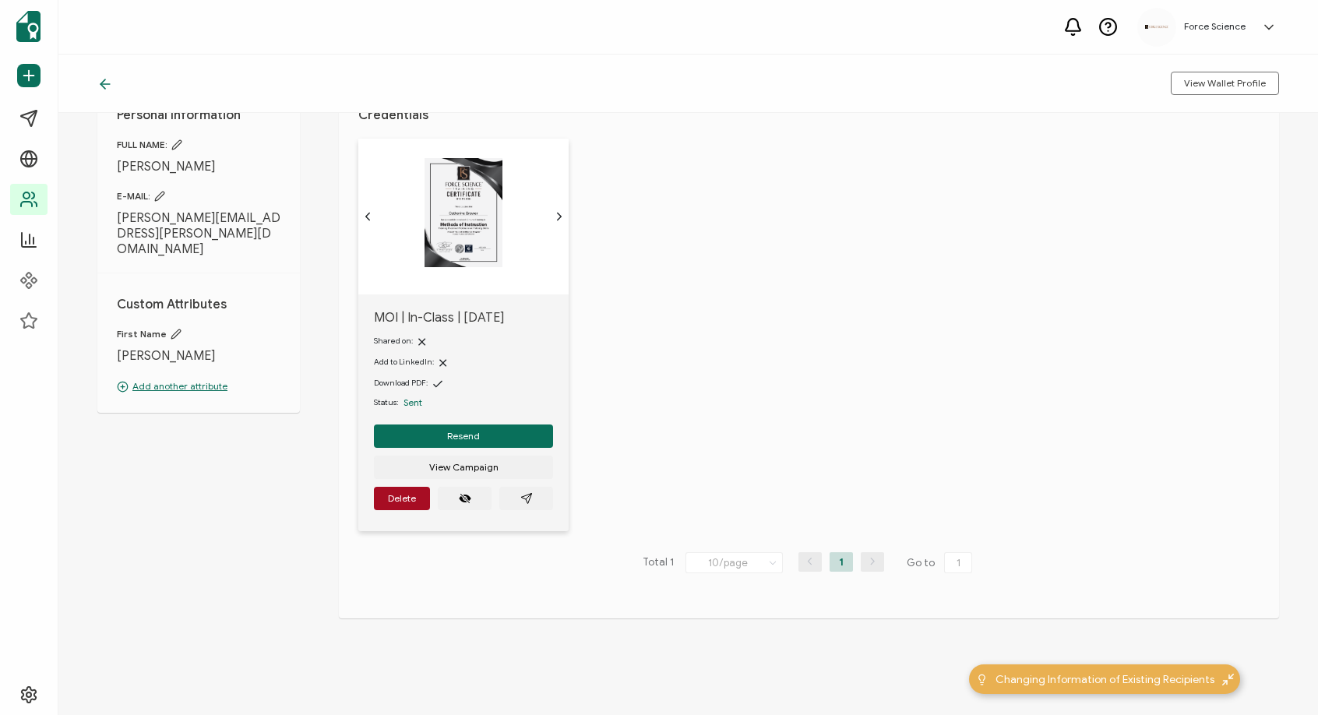
scroll to position [9, 0]
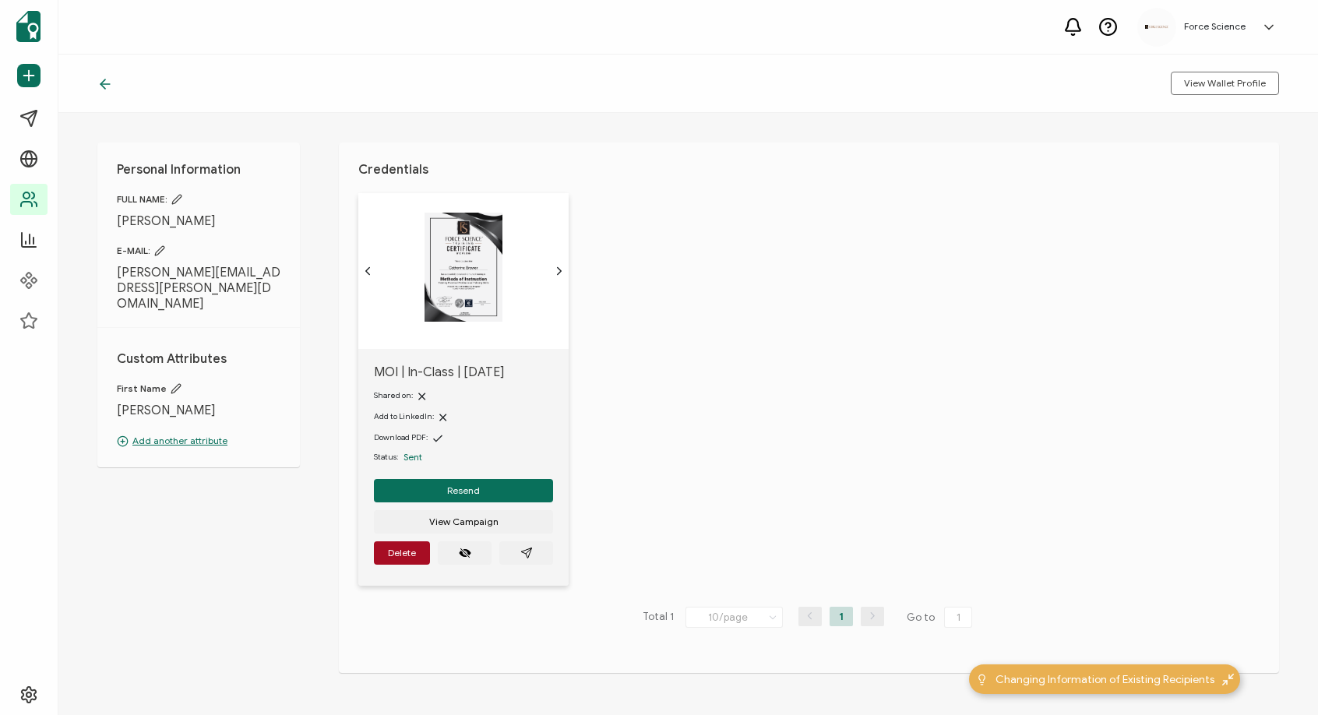
click at [101, 83] on icon at bounding box center [102, 83] width 5 height 9
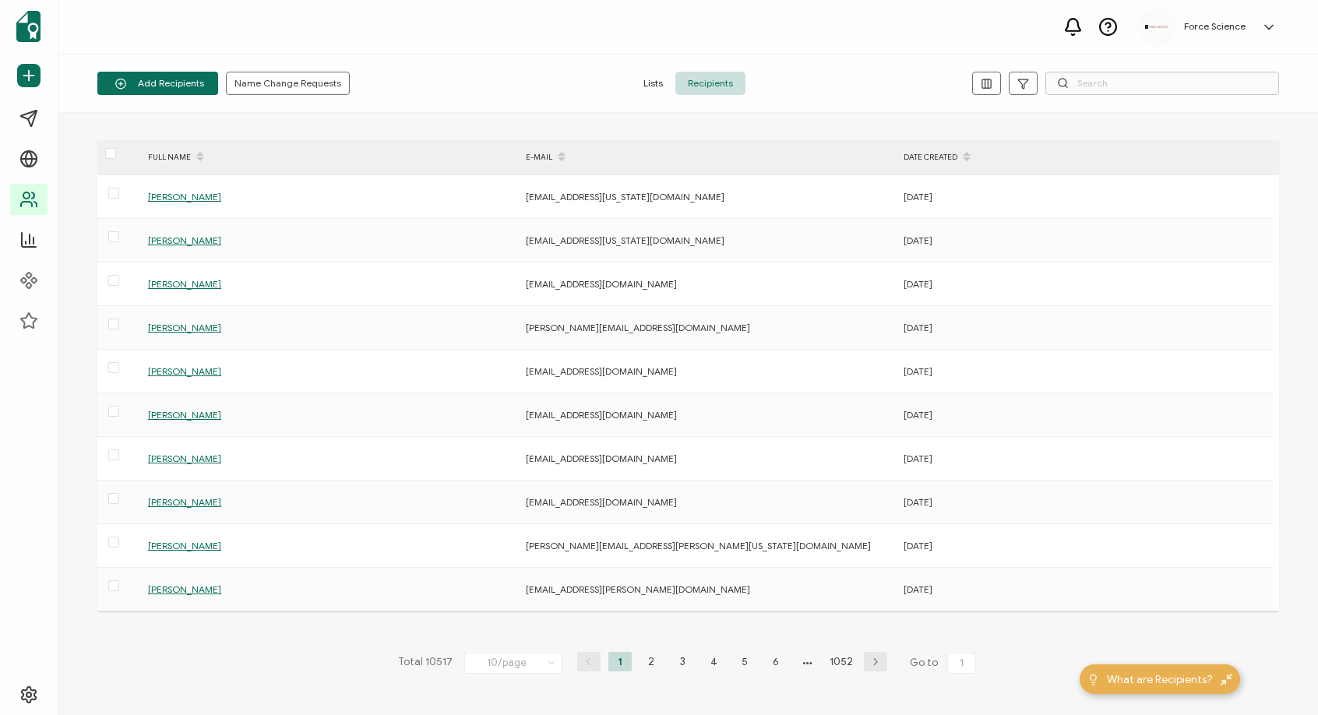
click at [1157, 71] on div "Add Recipients Upload Spreadsheet Add a Single Recipient Name Change Requests L…" at bounding box center [687, 84] width 1259 height 58
click at [1153, 86] on input "text" at bounding box center [1162, 83] width 234 height 23
paste input "[PERSON_NAME]"
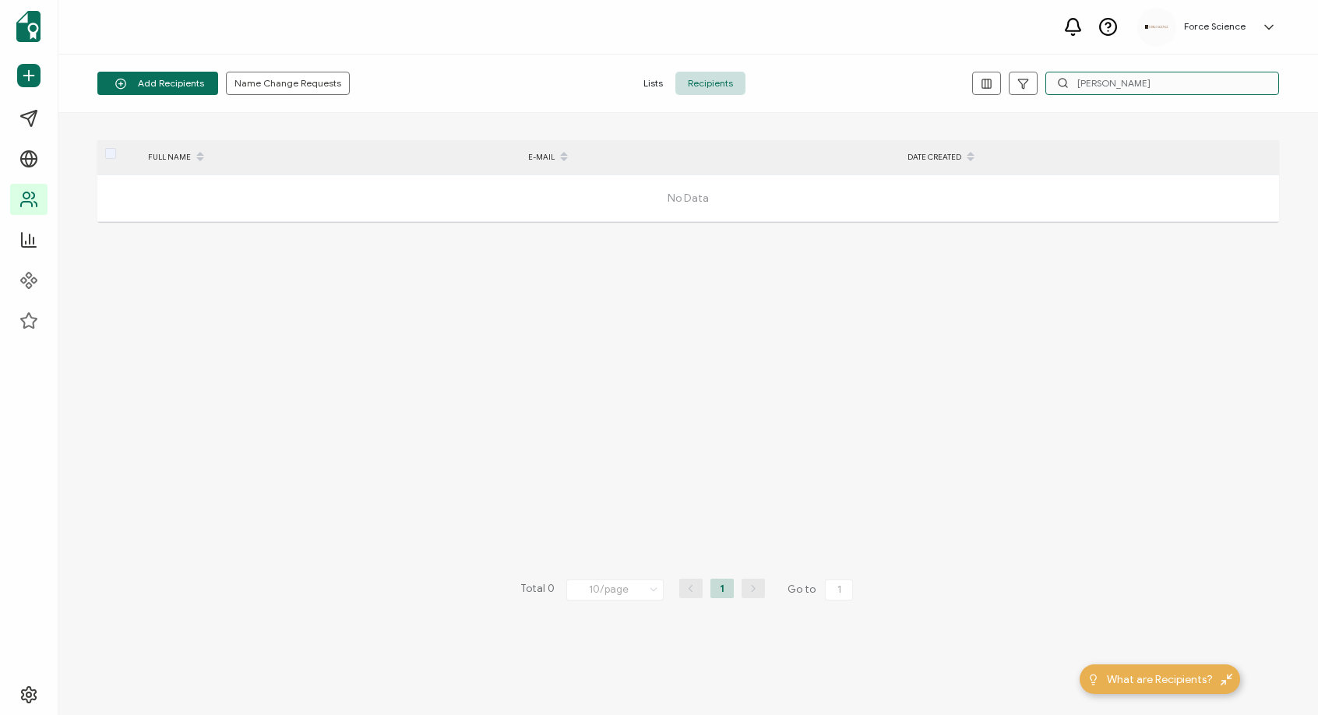
click at [1069, 81] on input "[PERSON_NAME]" at bounding box center [1162, 83] width 234 height 23
paste input "Wolfensberger"
type input "Wolfensberger"
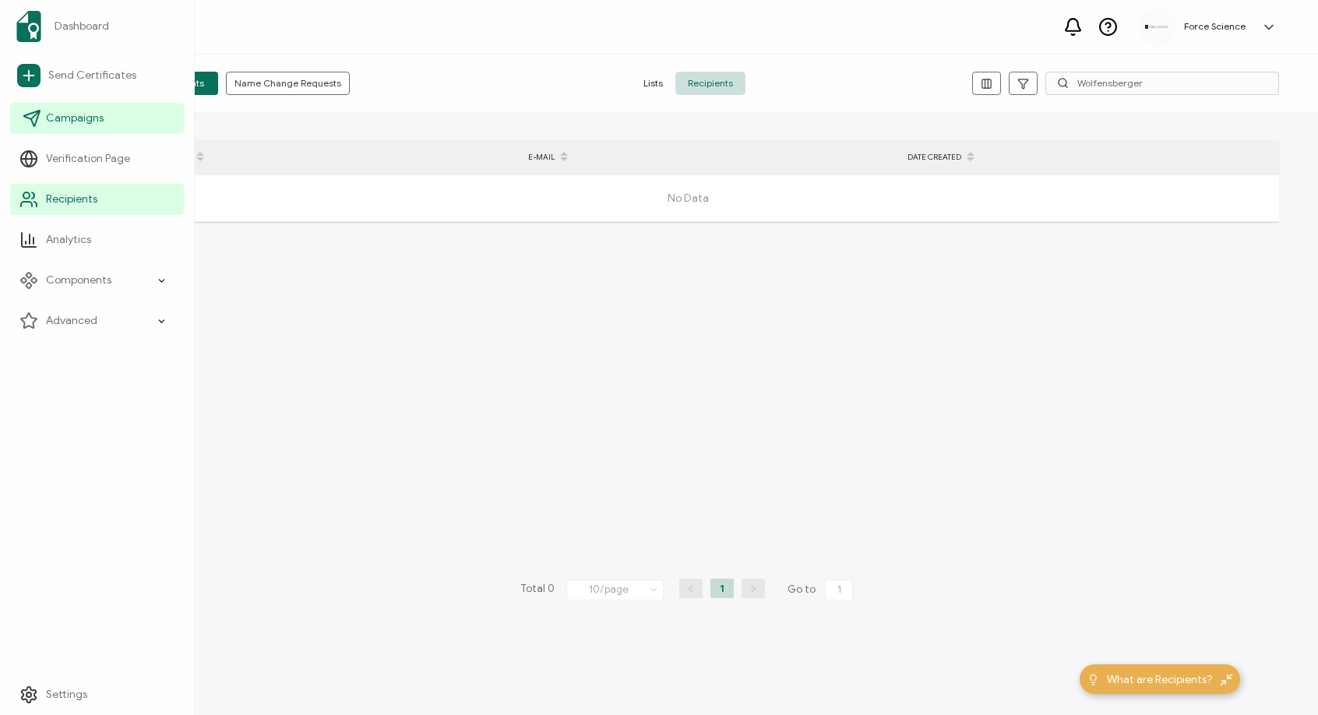
click at [89, 119] on span "Campaigns" at bounding box center [75, 119] width 58 height 16
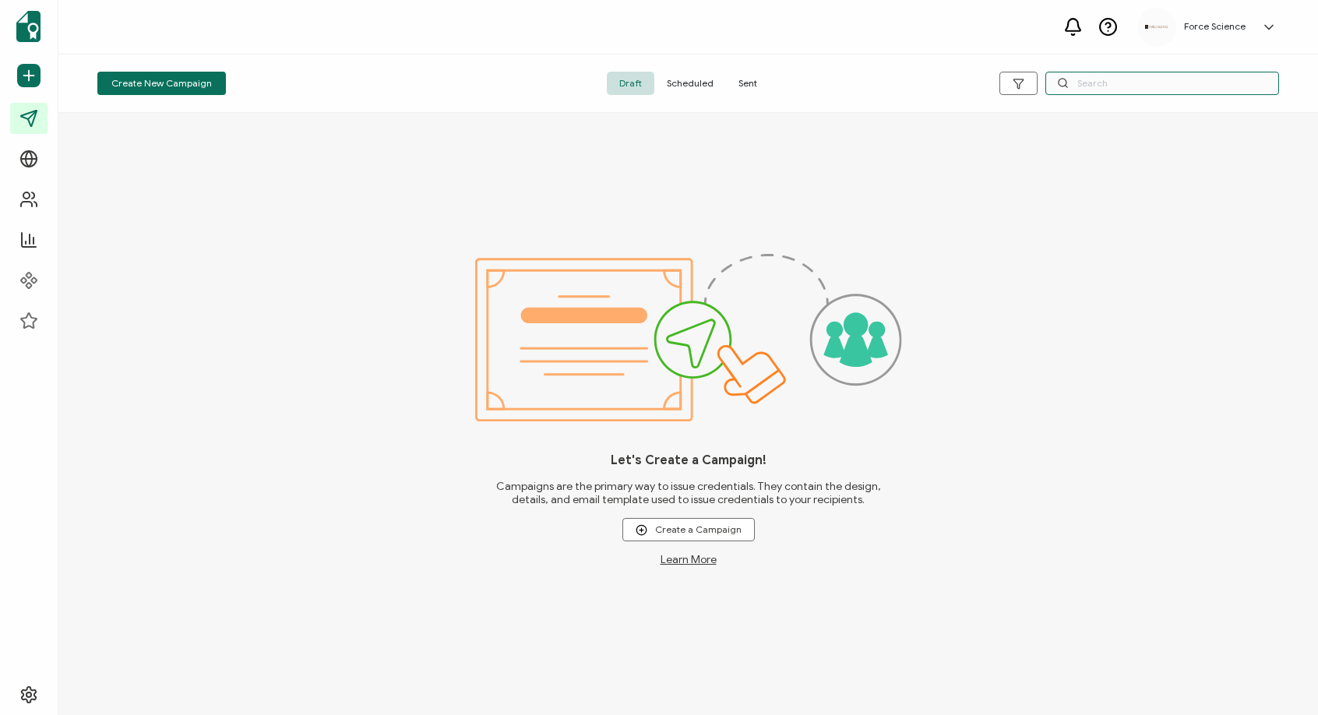
click at [1139, 85] on input "text" at bounding box center [1162, 83] width 234 height 23
drag, startPoint x: 742, startPoint y: 83, endPoint x: 995, endPoint y: 97, distance: 253.5
click at [744, 82] on span "Sent" at bounding box center [748, 83] width 44 height 23
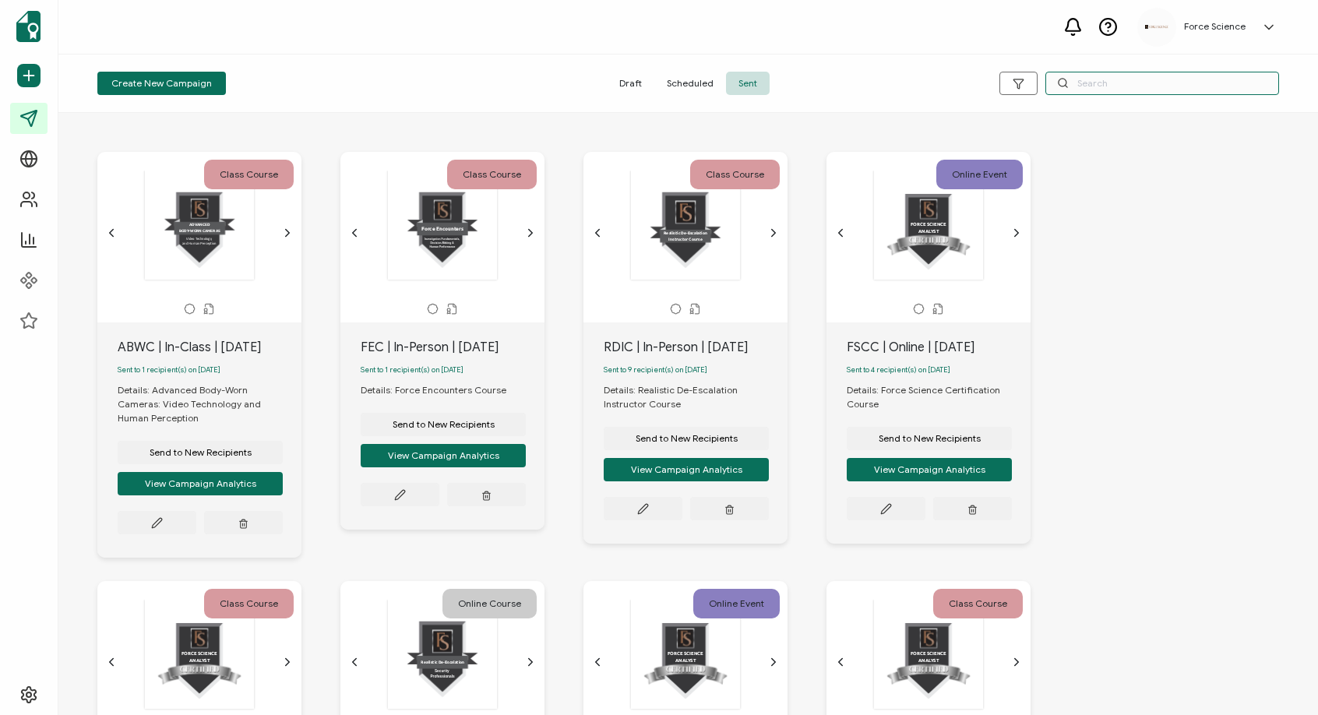
click at [1108, 83] on input "text" at bounding box center [1162, 83] width 234 height 23
type input "aim"
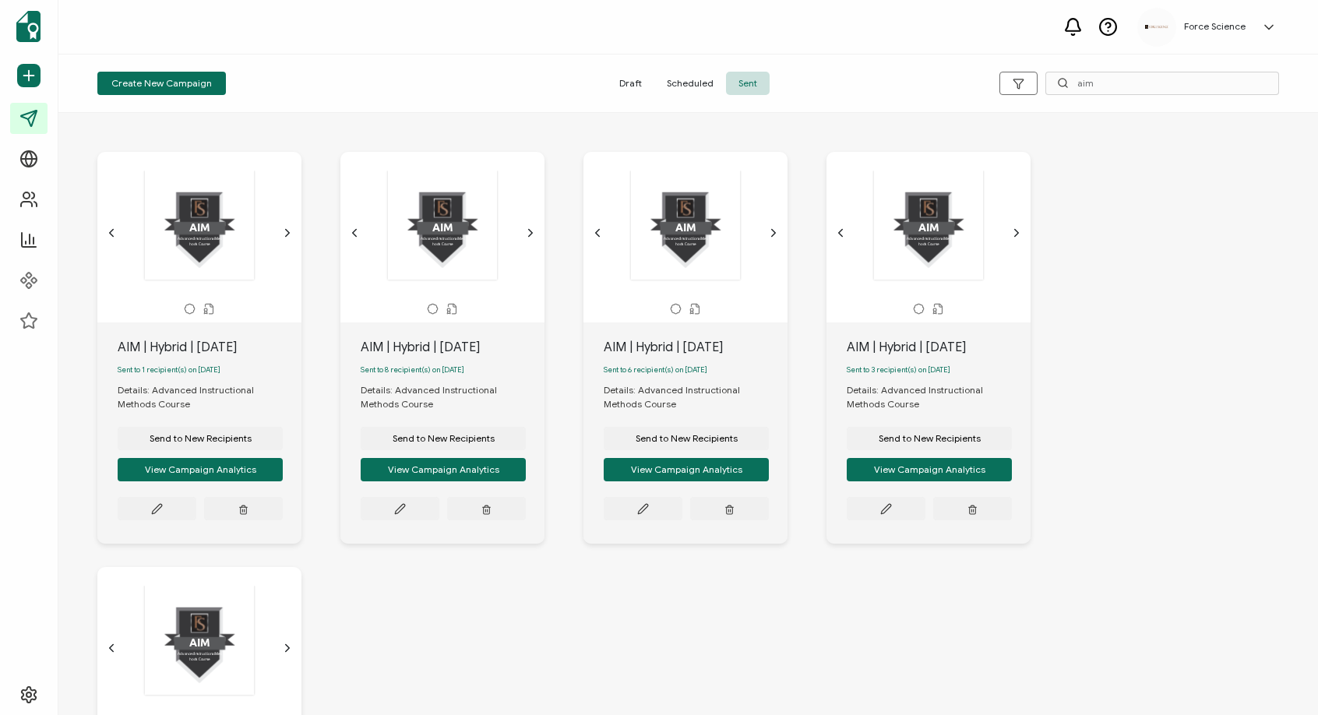
click at [201, 349] on div "AIM | Hybrid | [DATE]" at bounding box center [210, 347] width 184 height 19
copy div "AIM | Hybrid | [DATE]"
click at [182, 449] on button "Send to New Recipients" at bounding box center [200, 438] width 165 height 23
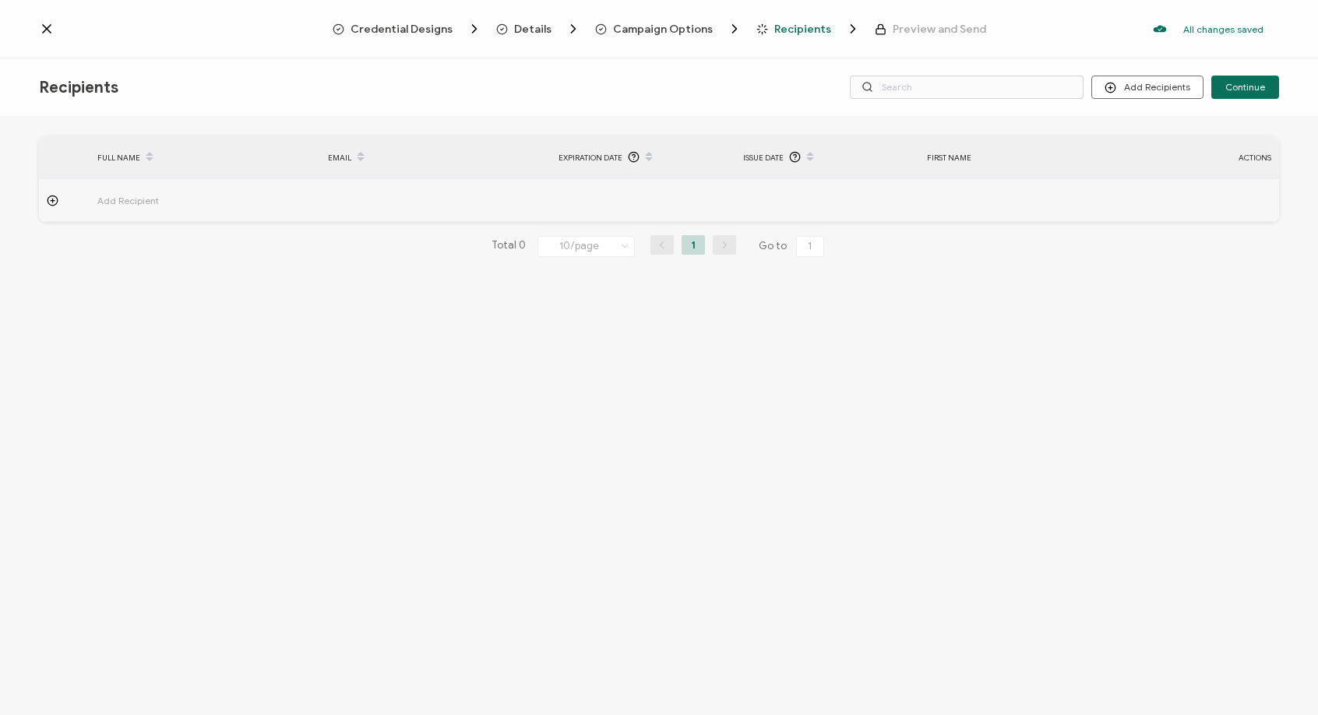
click at [621, 33] on span "Campaign Options" at bounding box center [663, 29] width 100 height 12
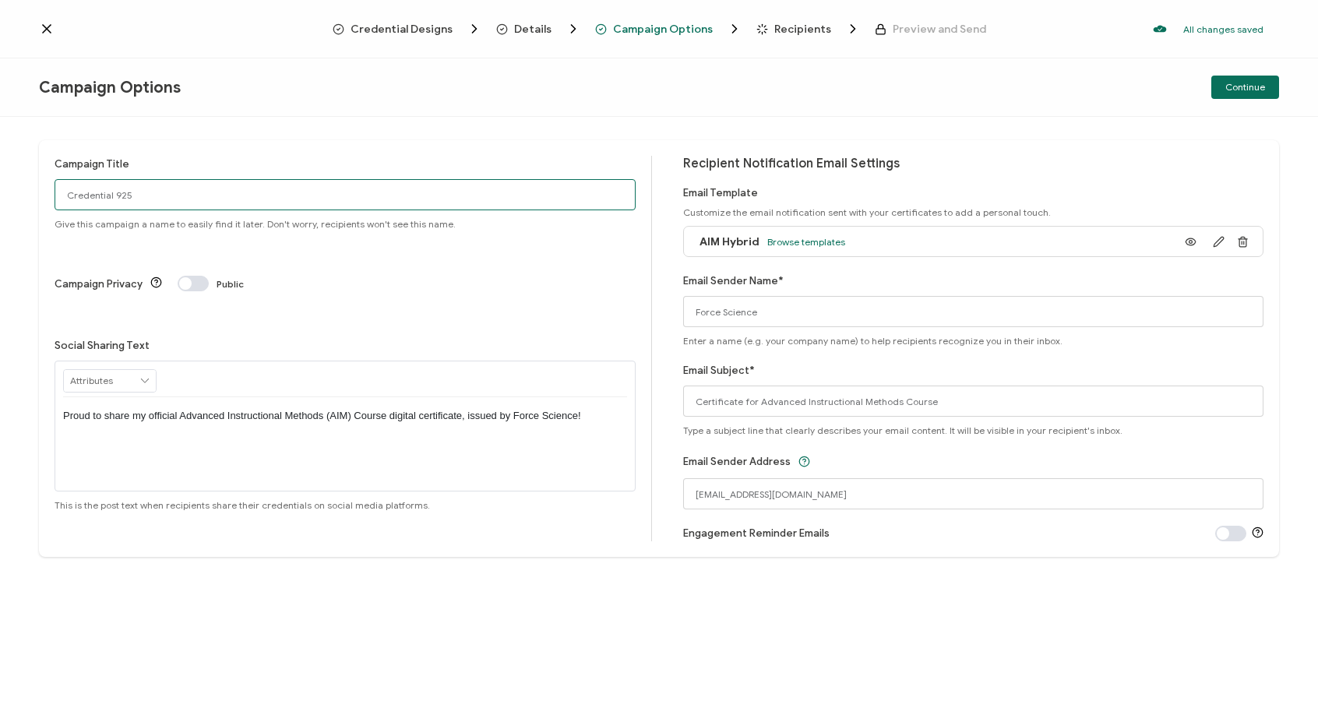
click at [166, 192] on input "Credential 925" at bounding box center [345, 194] width 581 height 31
paste input "AIM | Hybrid | [DATE]"
type input "AIM | Hybrid | [DATE]"
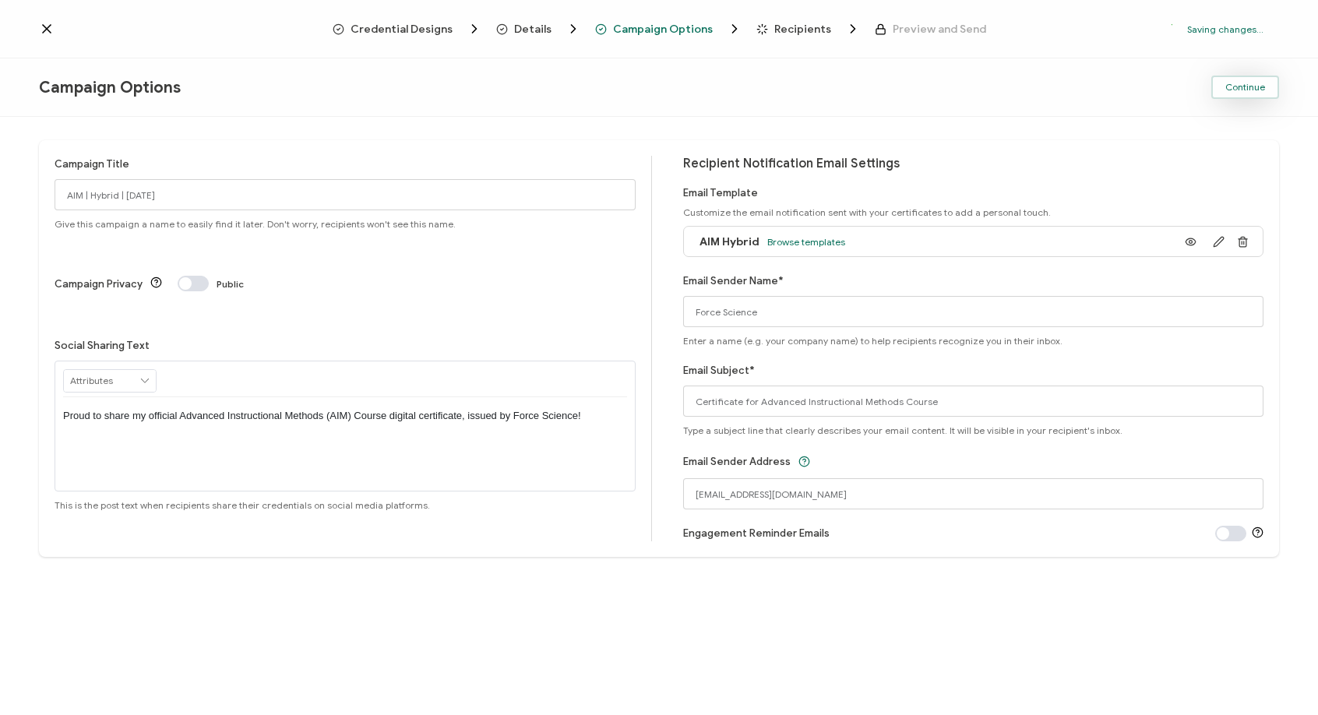
click at [1232, 83] on span "Continue" at bounding box center [1245, 87] width 40 height 9
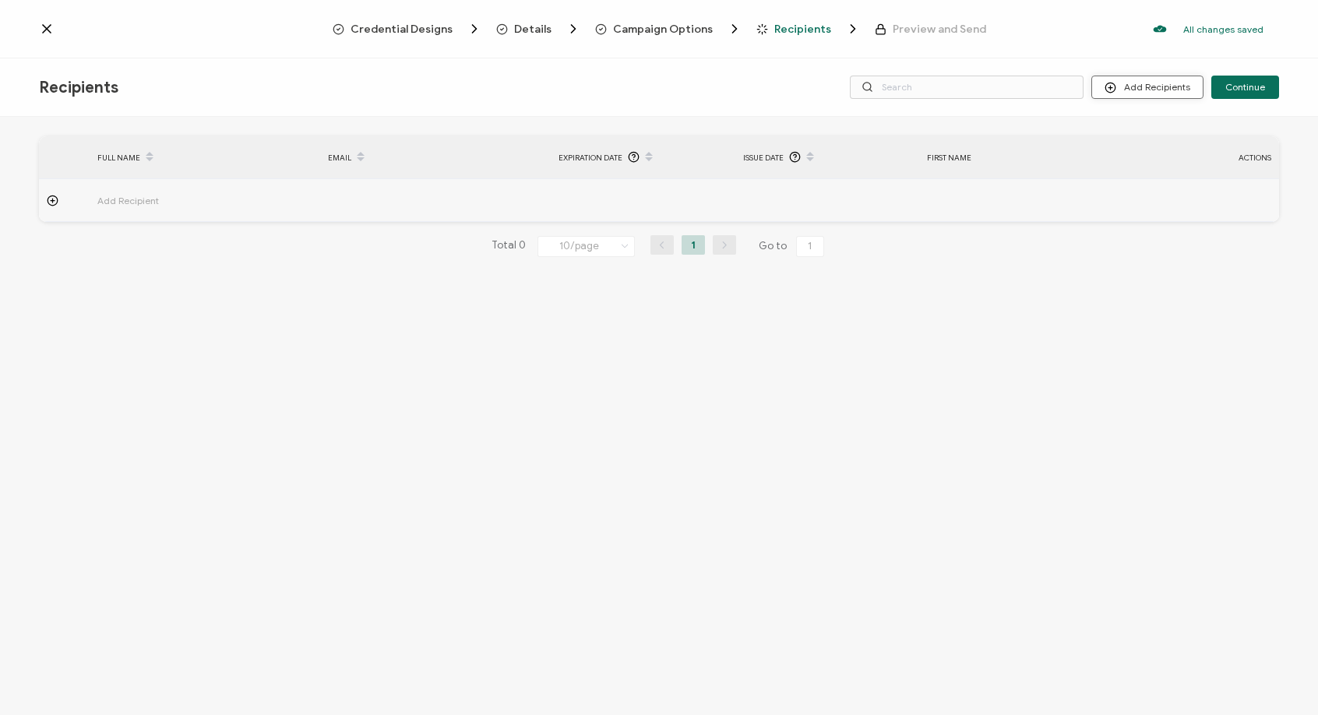
click at [1134, 88] on button "Add Recipients" at bounding box center [1147, 87] width 112 height 23
click at [1139, 122] on li "Upload Recipients" at bounding box center [1169, 130] width 146 height 26
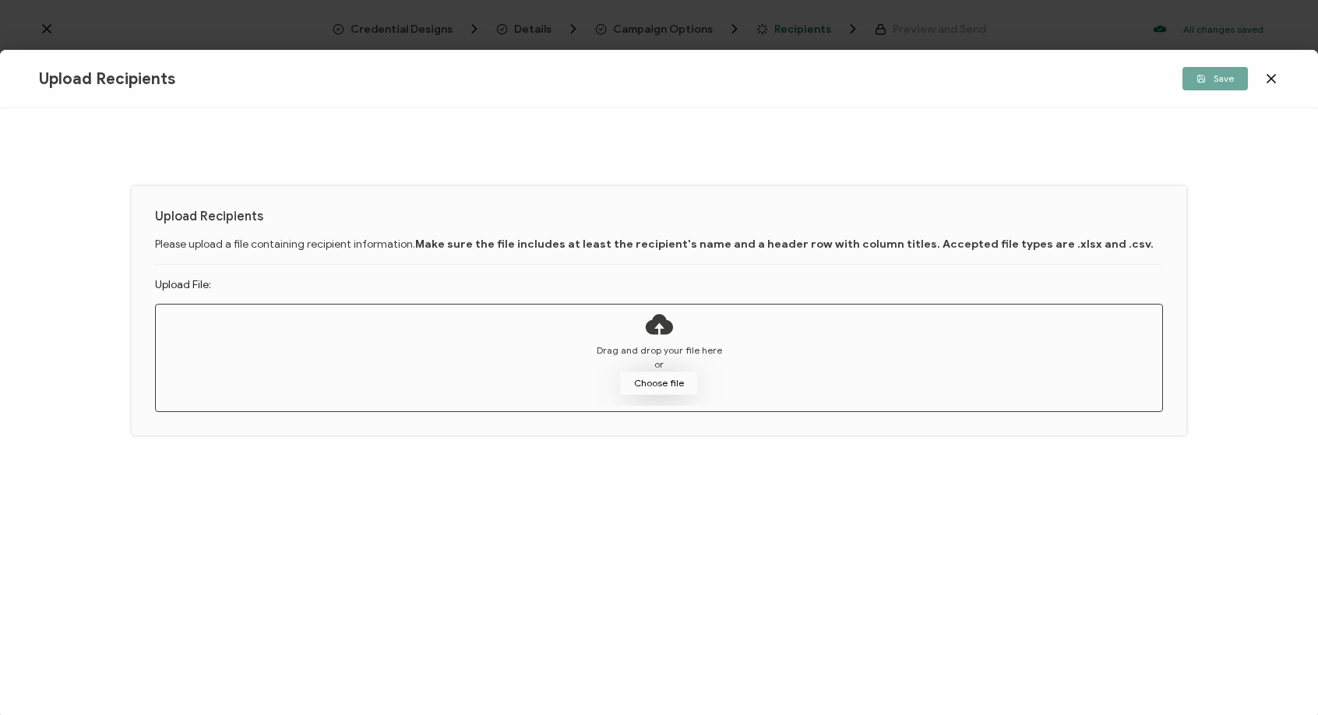
click at [676, 386] on button "Choose file" at bounding box center [659, 382] width 78 height 23
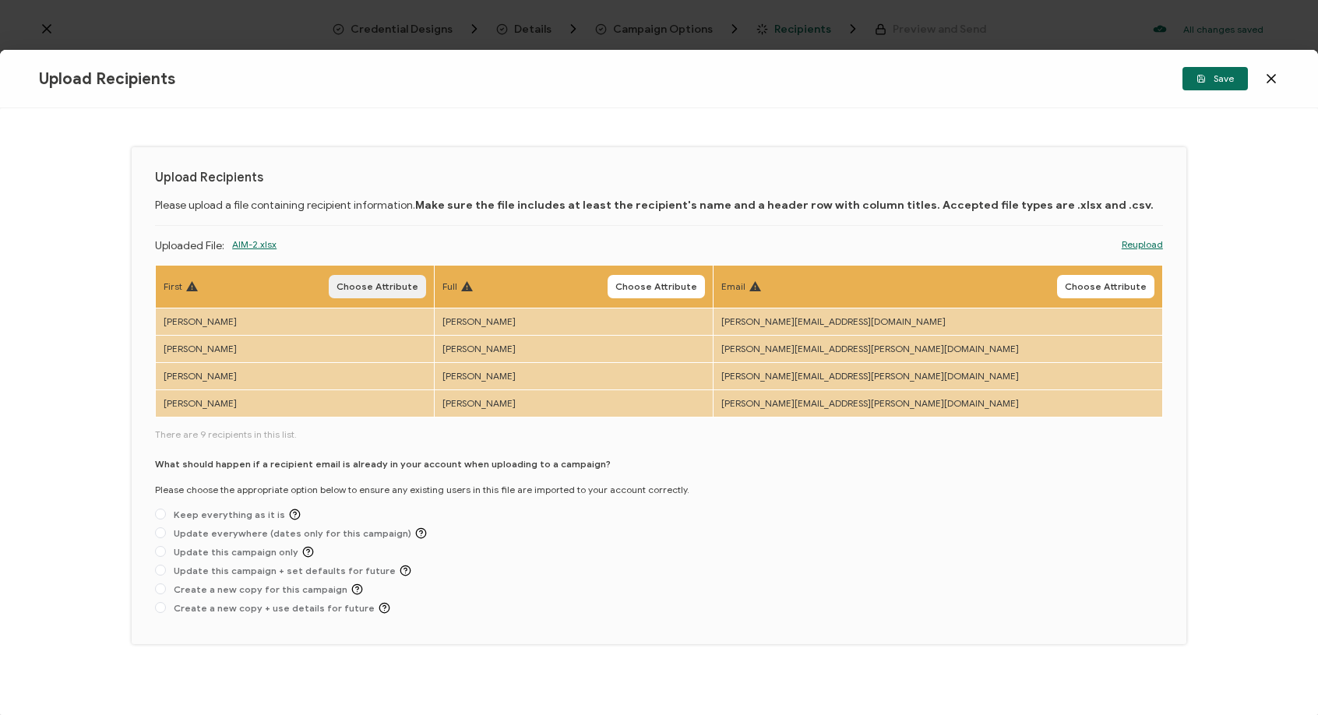
click at [414, 285] on span "Choose Attribute" at bounding box center [377, 286] width 82 height 9
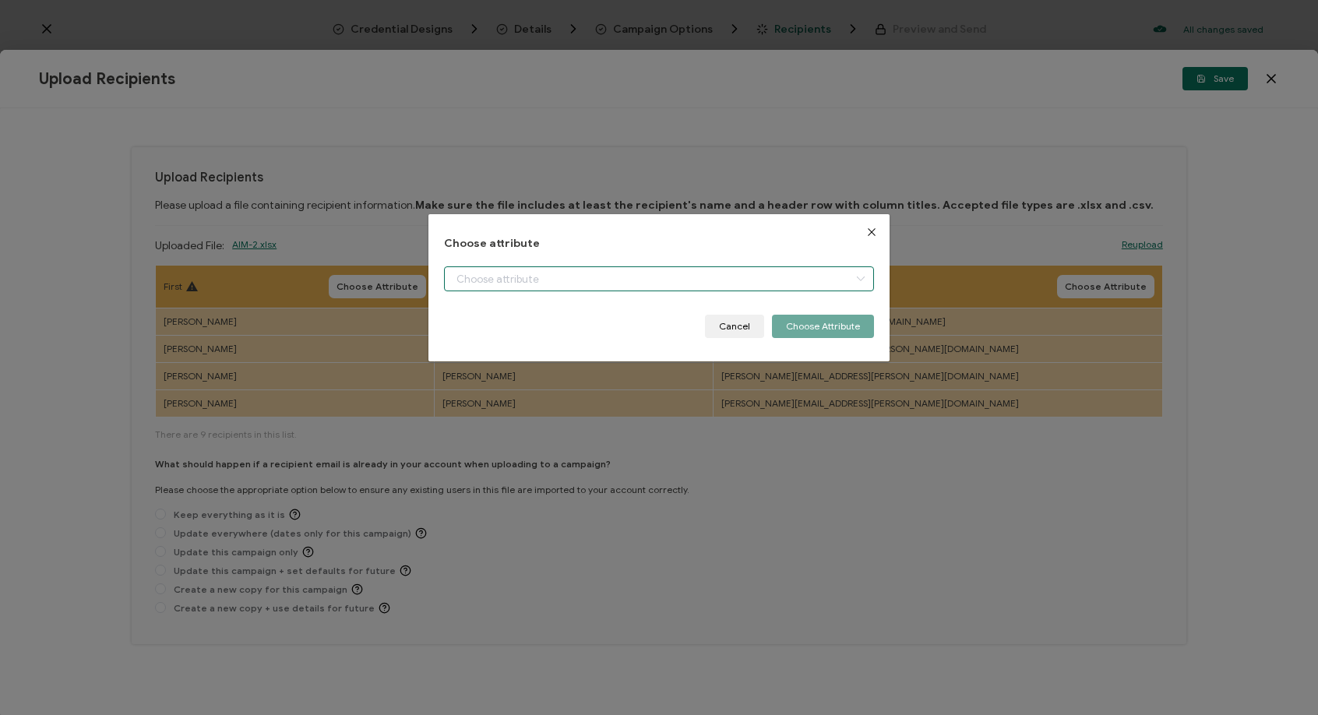
click at [514, 273] on input "dialog" at bounding box center [659, 278] width 430 height 25
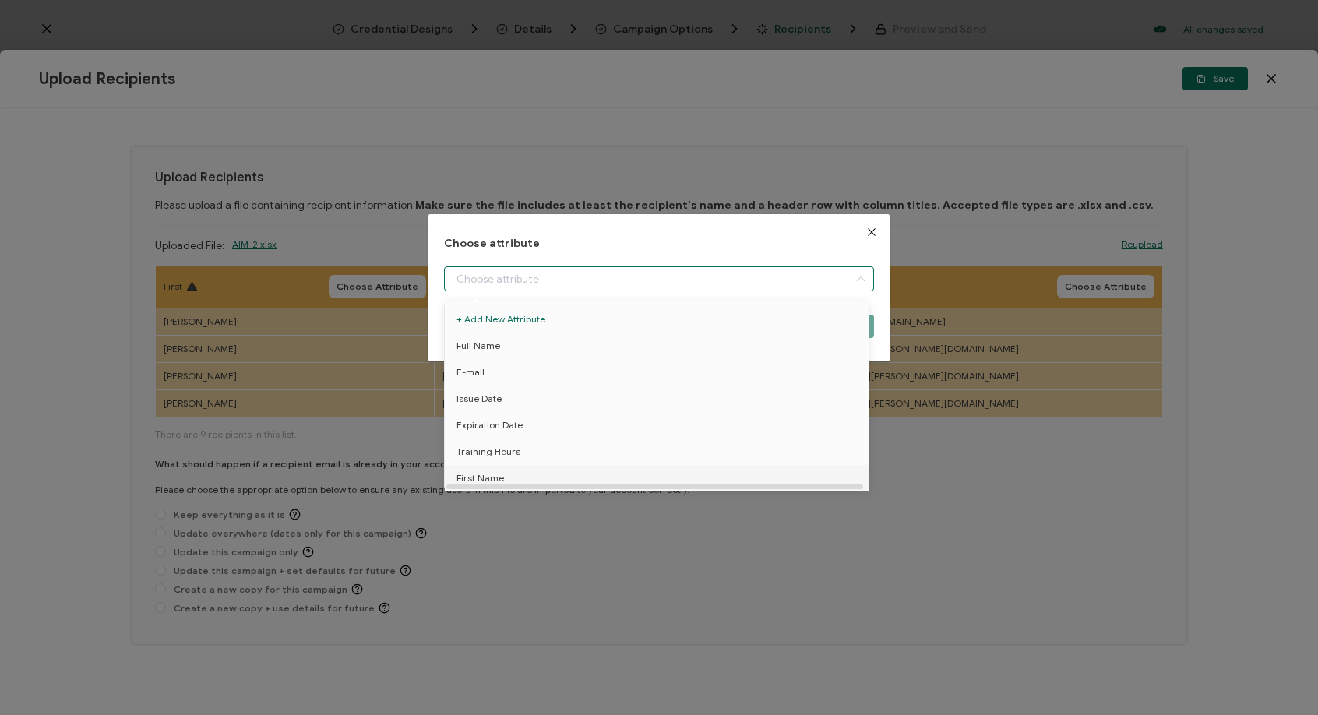
click at [502, 483] on li "First Name" at bounding box center [659, 478] width 437 height 26
type input "First Name"
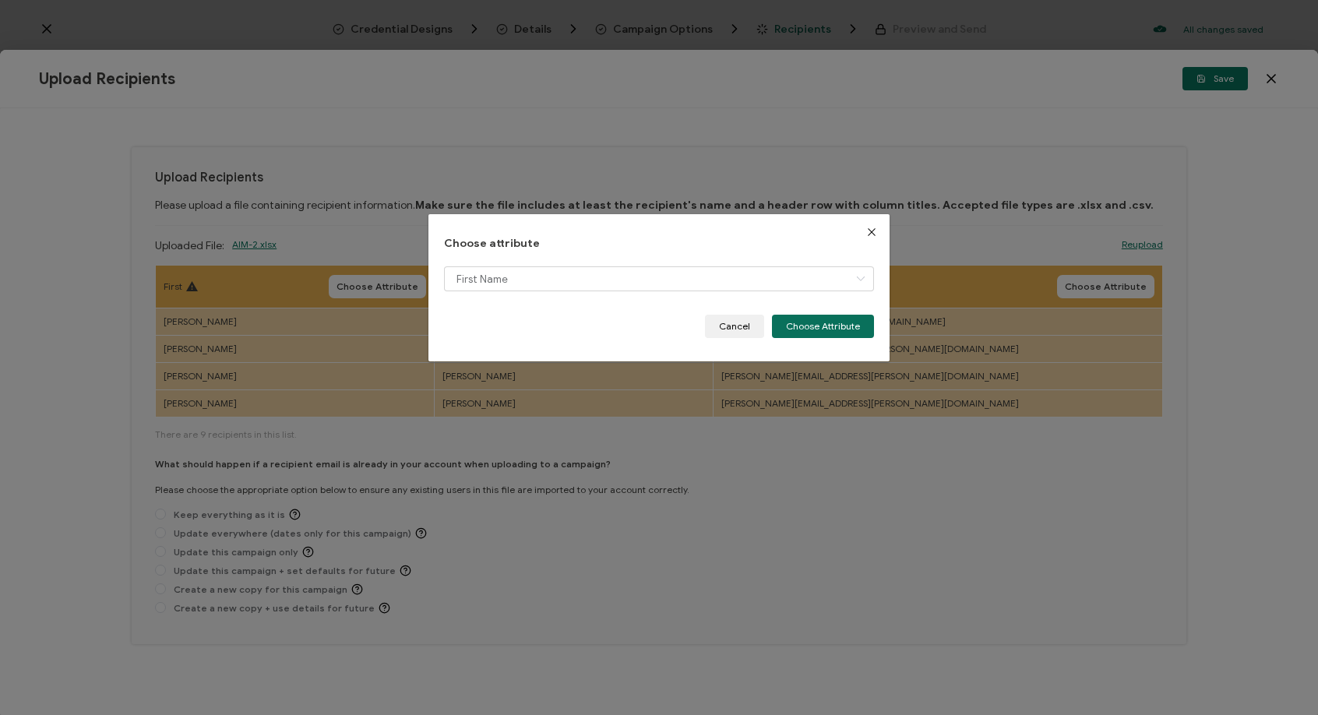
drag, startPoint x: 828, startPoint y: 322, endPoint x: 720, endPoint y: 302, distance: 110.1
click at [826, 322] on button "Choose Attribute" at bounding box center [823, 326] width 102 height 23
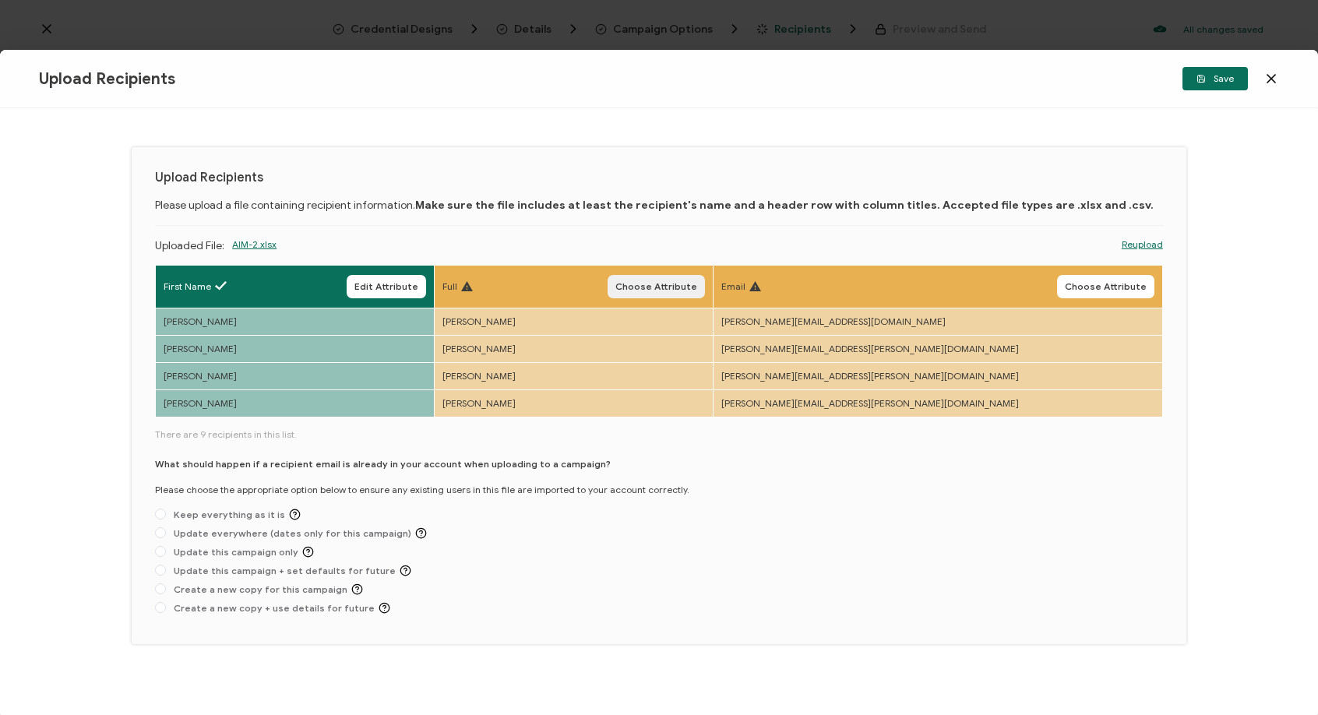
click at [697, 282] on span "Choose Attribute" at bounding box center [656, 286] width 82 height 9
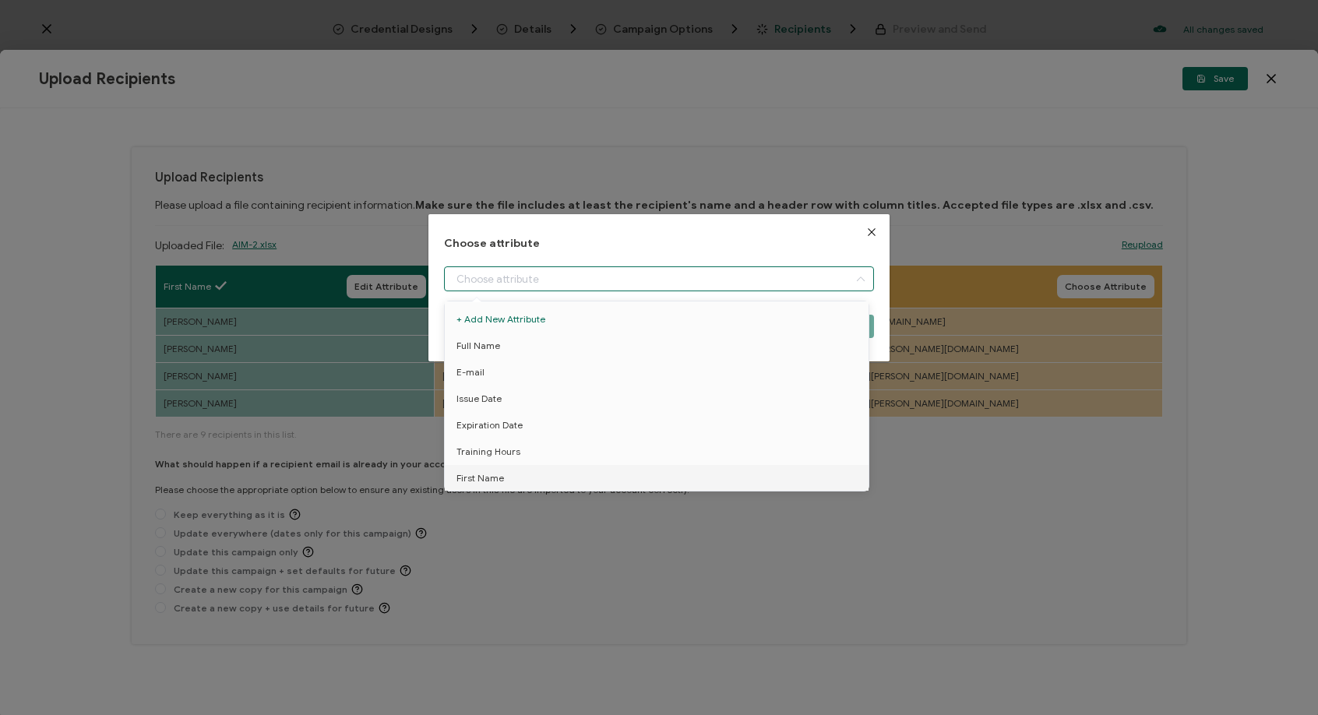
click at [577, 285] on input "dialog" at bounding box center [659, 278] width 430 height 25
drag, startPoint x: 510, startPoint y: 340, endPoint x: 522, endPoint y: 342, distance: 11.8
click at [511, 340] on li "Full Name" at bounding box center [659, 346] width 437 height 26
type input "Full Name"
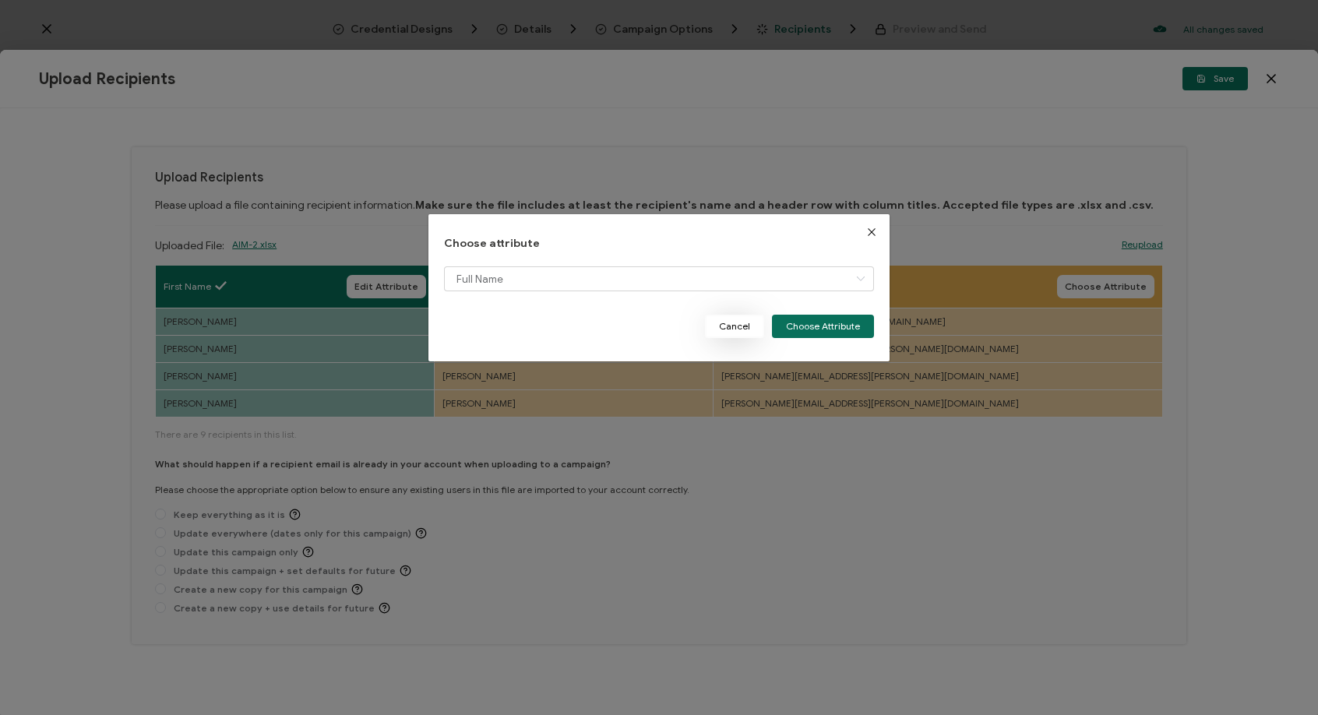
drag, startPoint x: 801, startPoint y: 328, endPoint x: 759, endPoint y: 326, distance: 42.9
click at [802, 328] on button "Choose Attribute" at bounding box center [823, 326] width 102 height 23
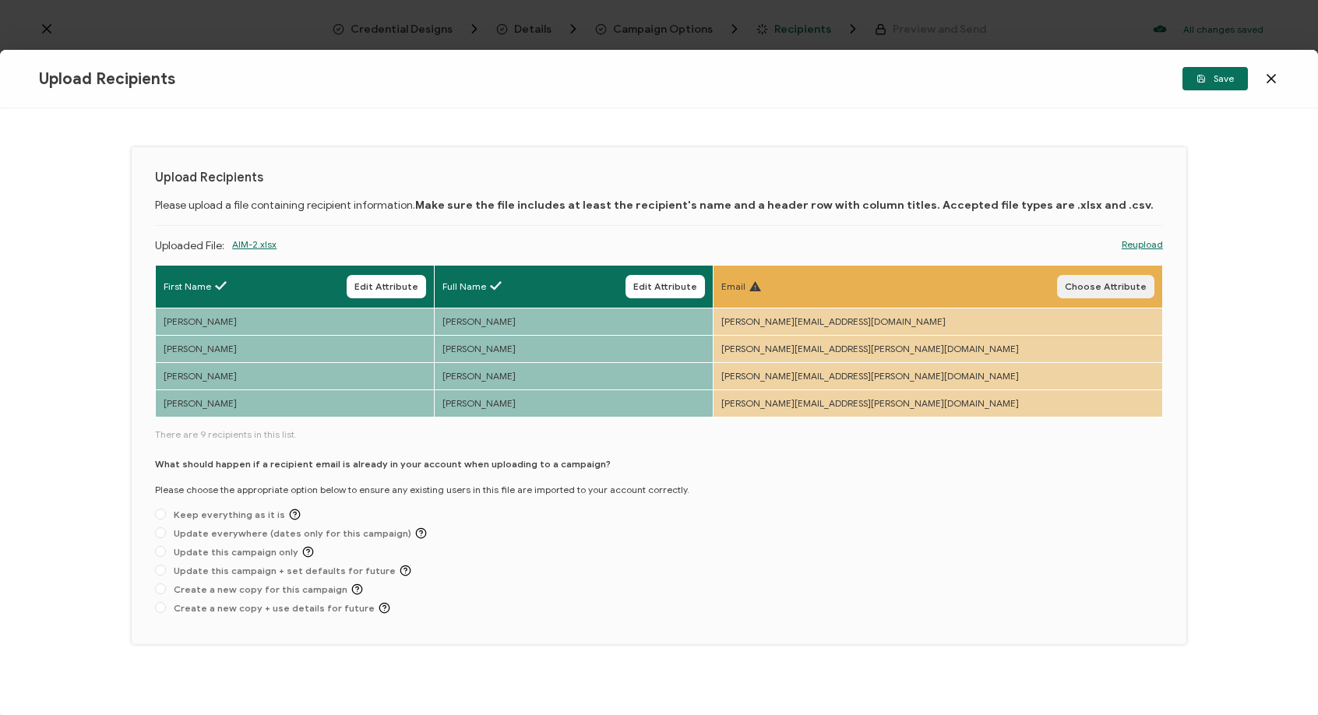
drag, startPoint x: 1114, startPoint y: 284, endPoint x: 907, endPoint y: 279, distance: 207.2
click at [1112, 284] on span "Choose Attribute" at bounding box center [1106, 286] width 82 height 9
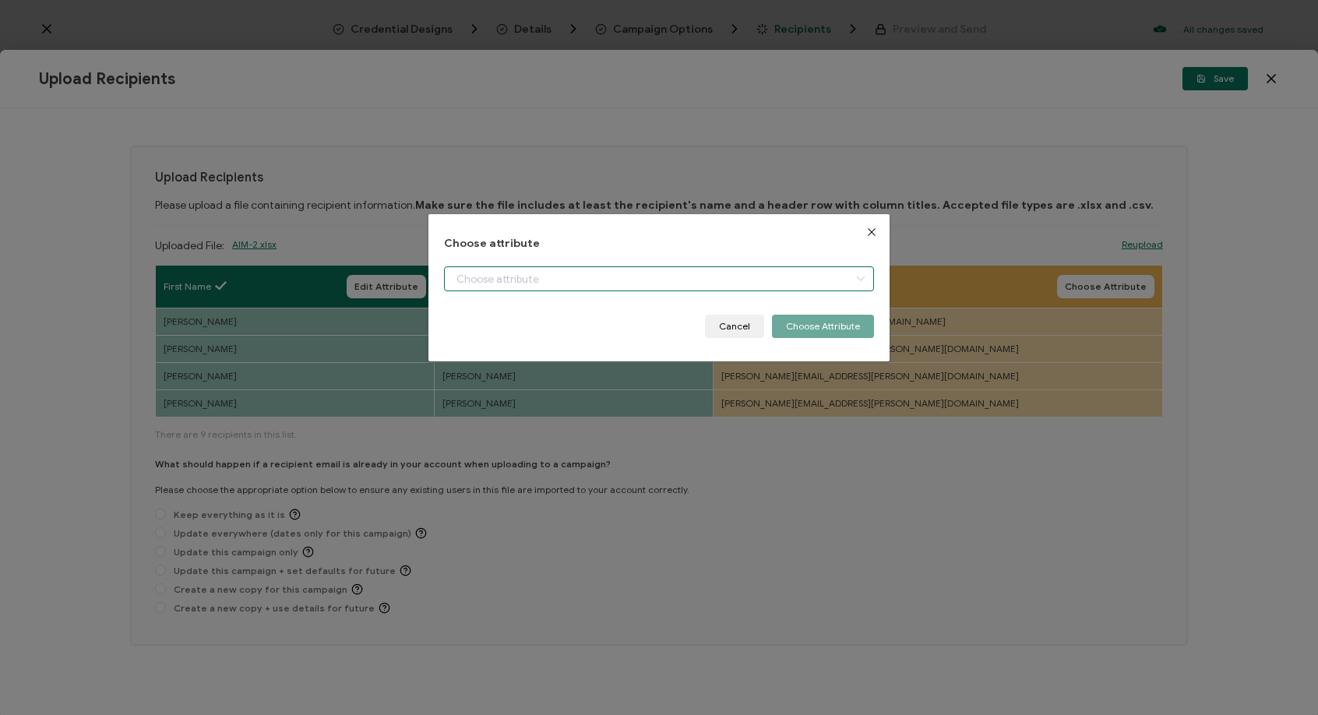
click at [492, 273] on input "dialog" at bounding box center [659, 278] width 430 height 25
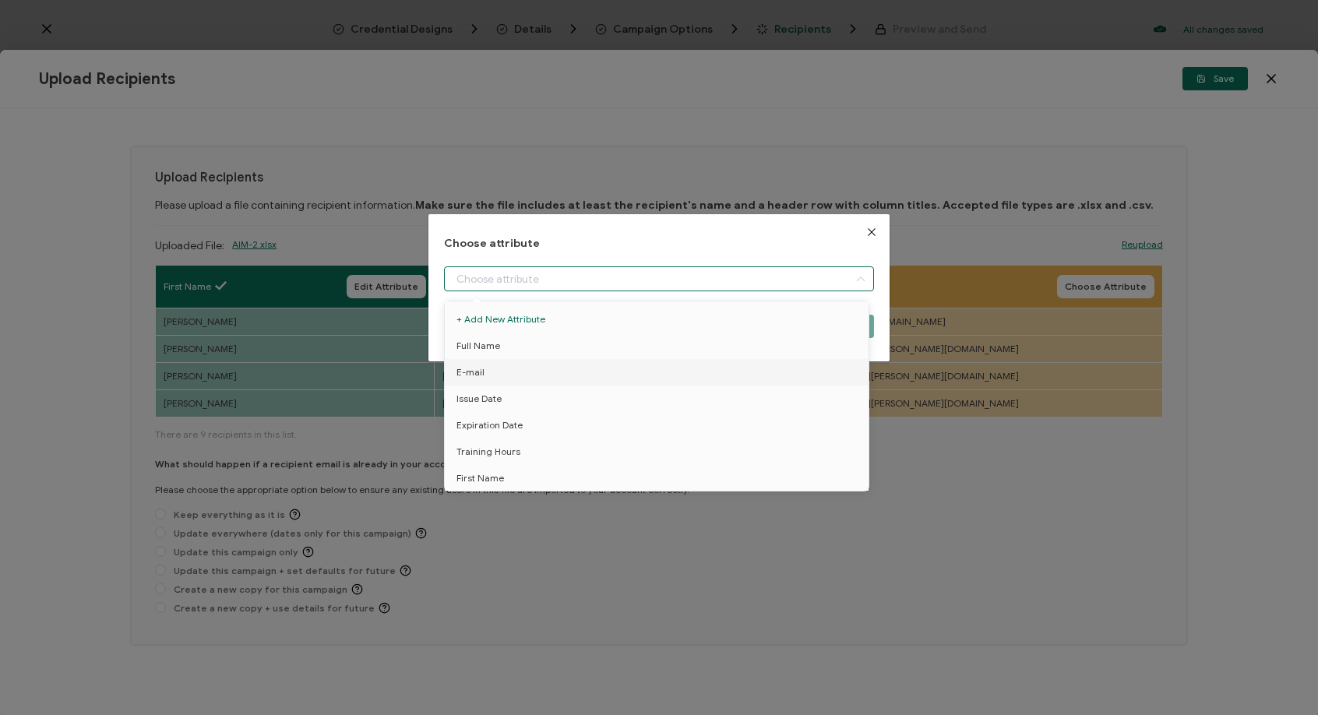
drag, startPoint x: 490, startPoint y: 372, endPoint x: 577, endPoint y: 369, distance: 87.3
click at [490, 372] on li "E-mail" at bounding box center [659, 372] width 437 height 26
type input "E-mail"
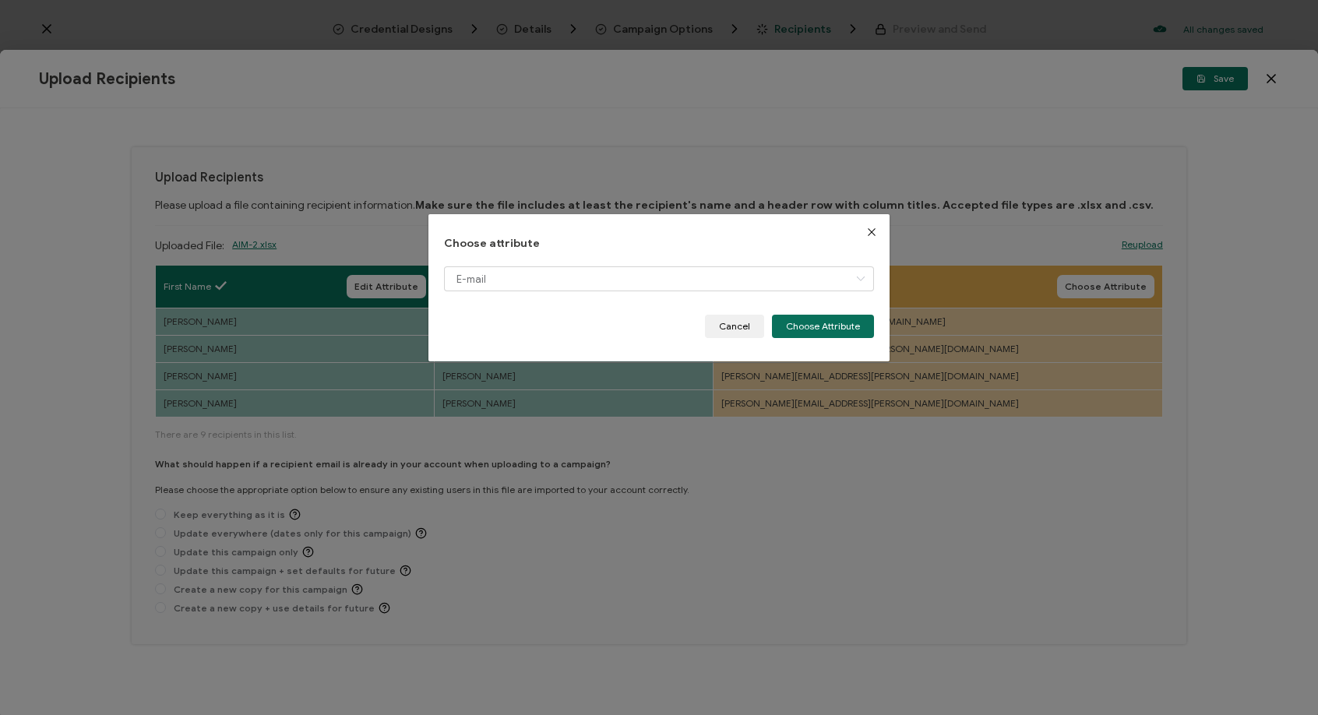
click at [812, 335] on button "Choose Attribute" at bounding box center [823, 326] width 102 height 23
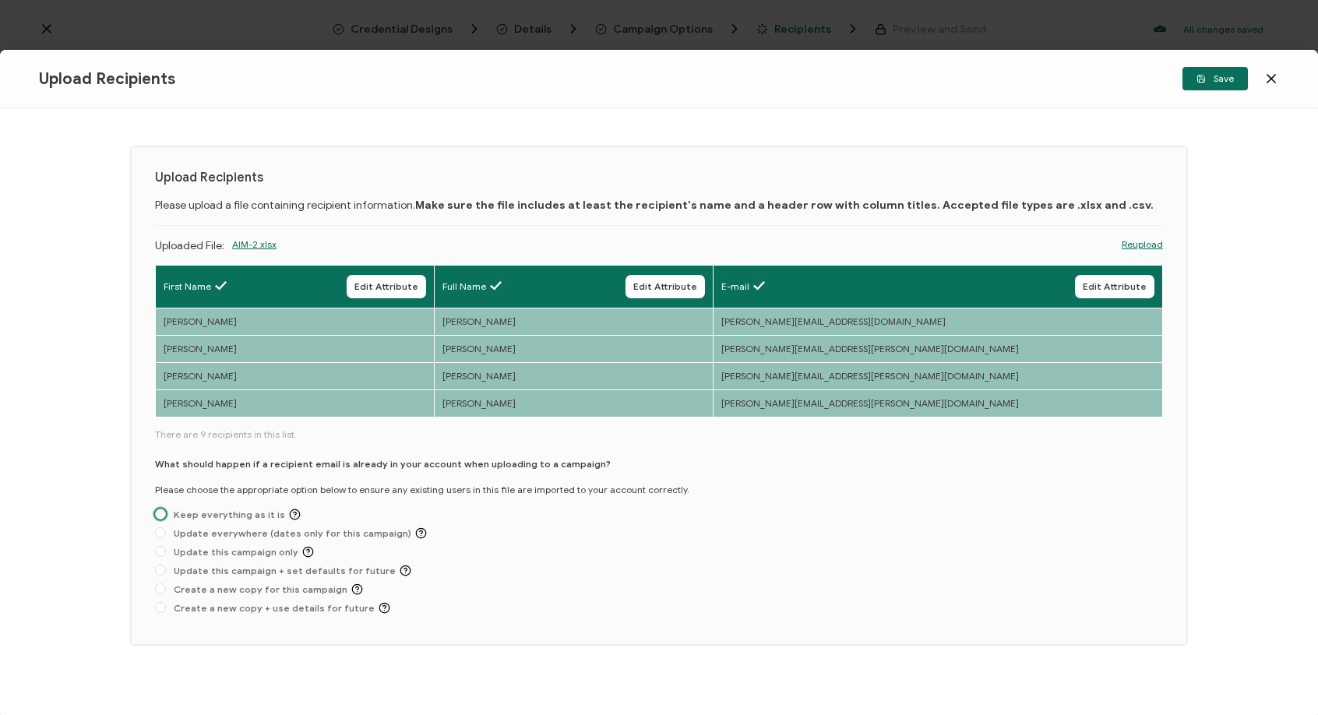
click at [191, 519] on span "Keep everything as it is" at bounding box center [233, 515] width 135 height 12
click at [166, 519] on input "Keep everything as it is" at bounding box center [160, 515] width 11 height 12
radio input "true"
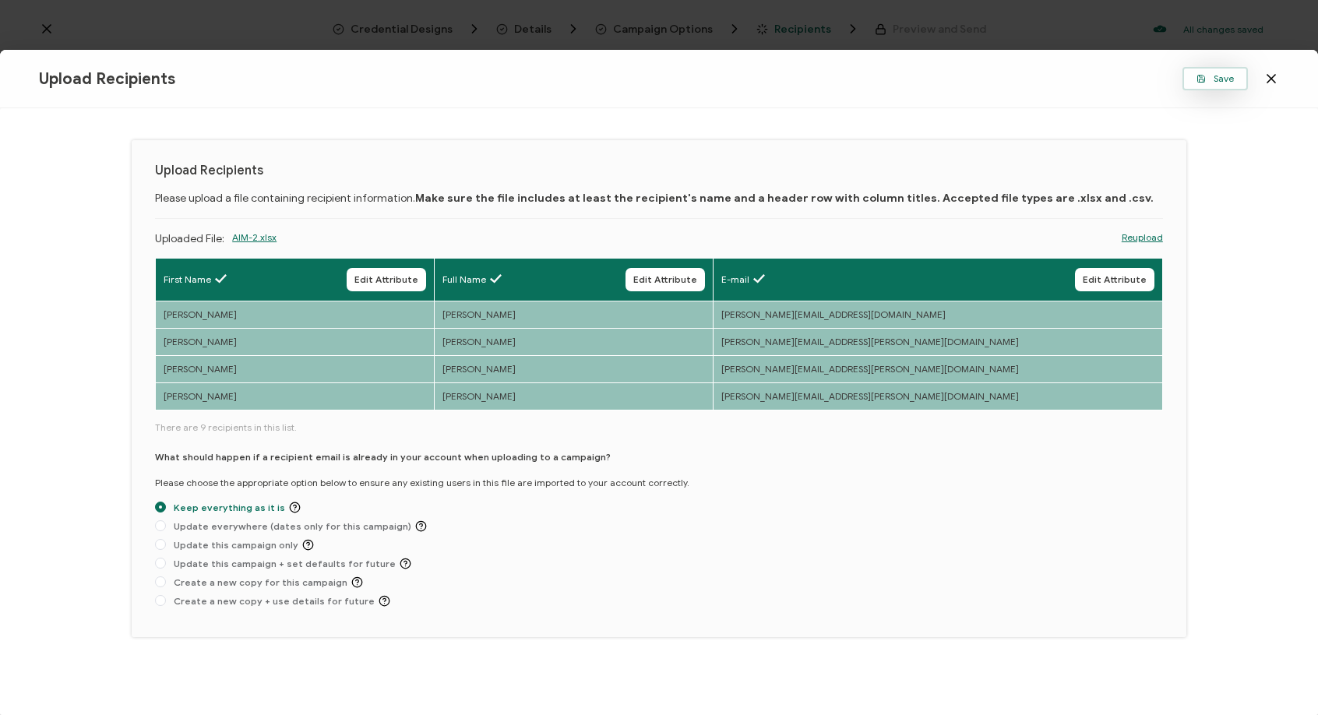
click at [1238, 79] on button "Save" at bounding box center [1214, 78] width 65 height 23
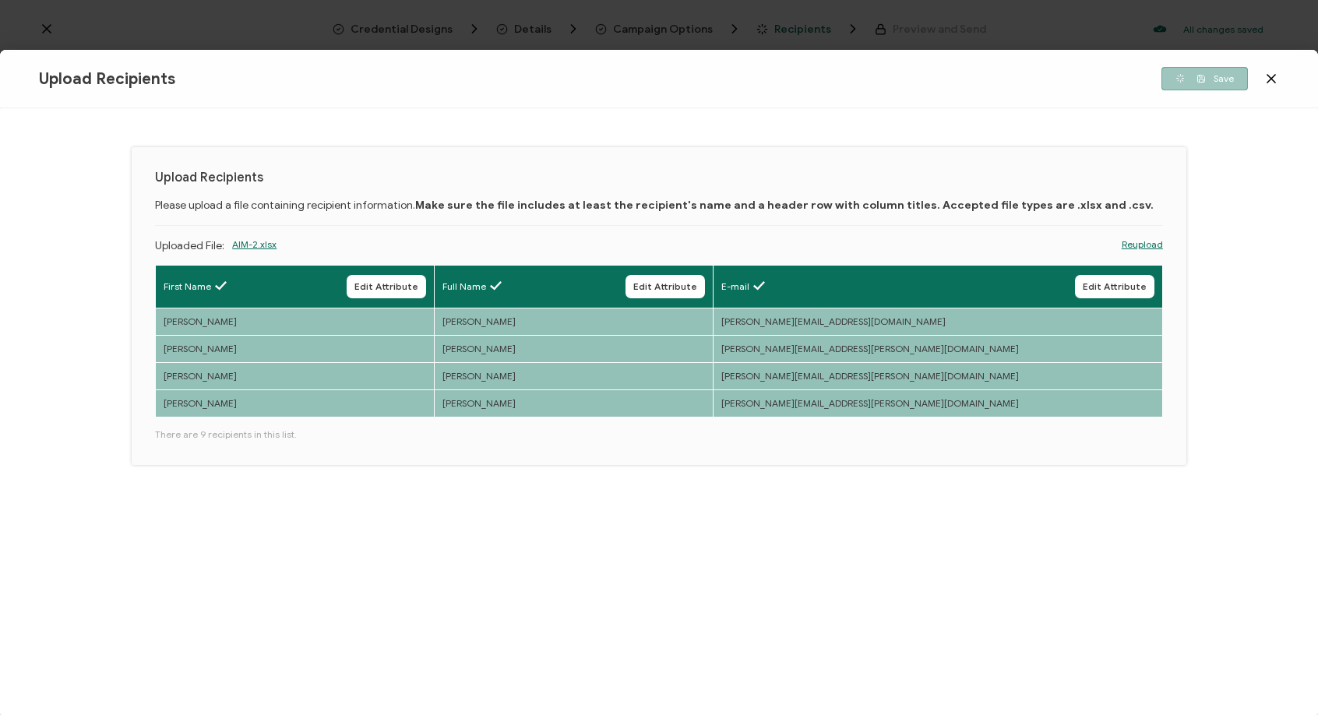
scroll to position [0, 0]
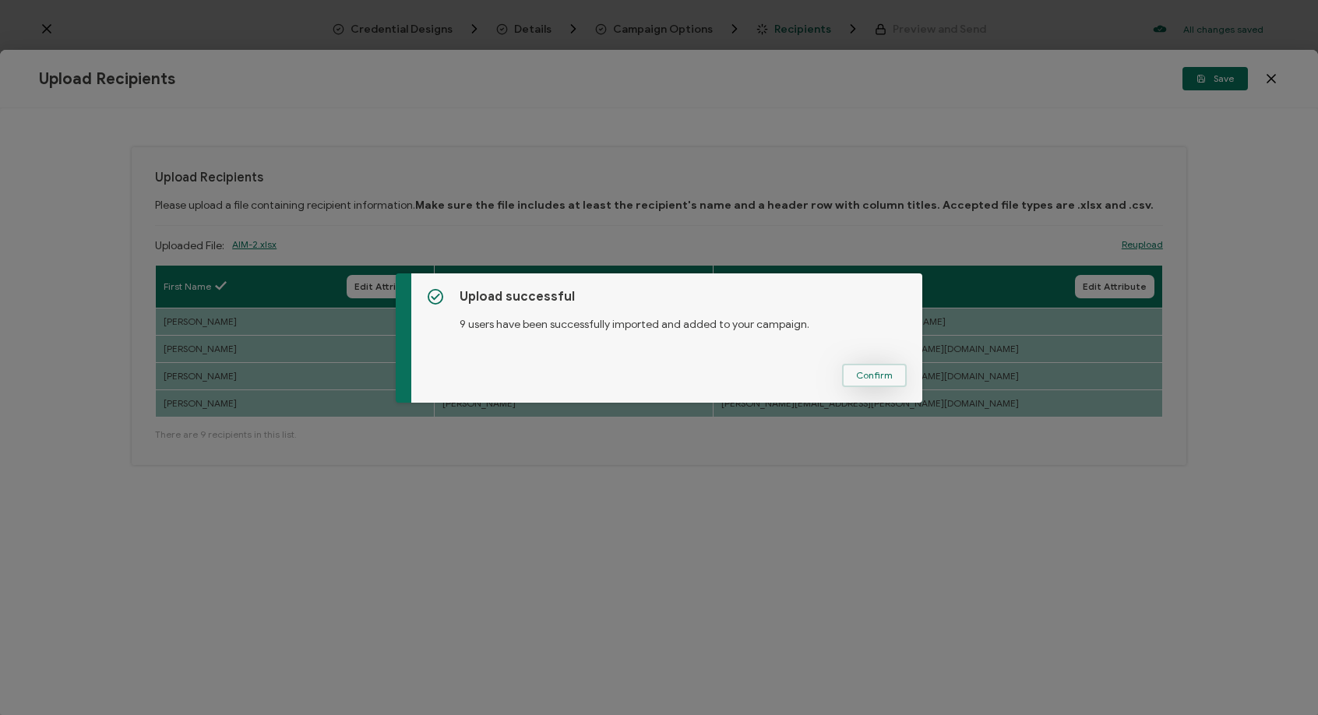
click at [878, 375] on span "Confirm" at bounding box center [874, 375] width 37 height 9
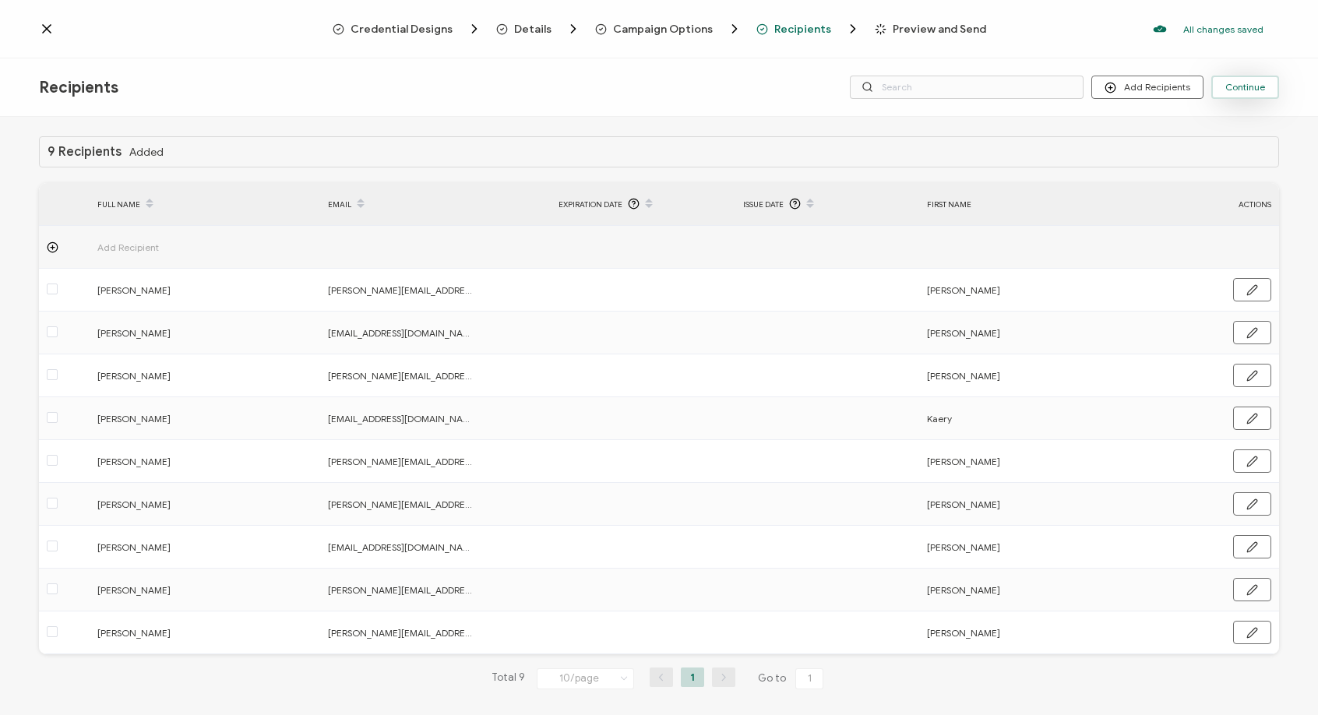
click at [1244, 88] on span "Continue" at bounding box center [1245, 87] width 40 height 9
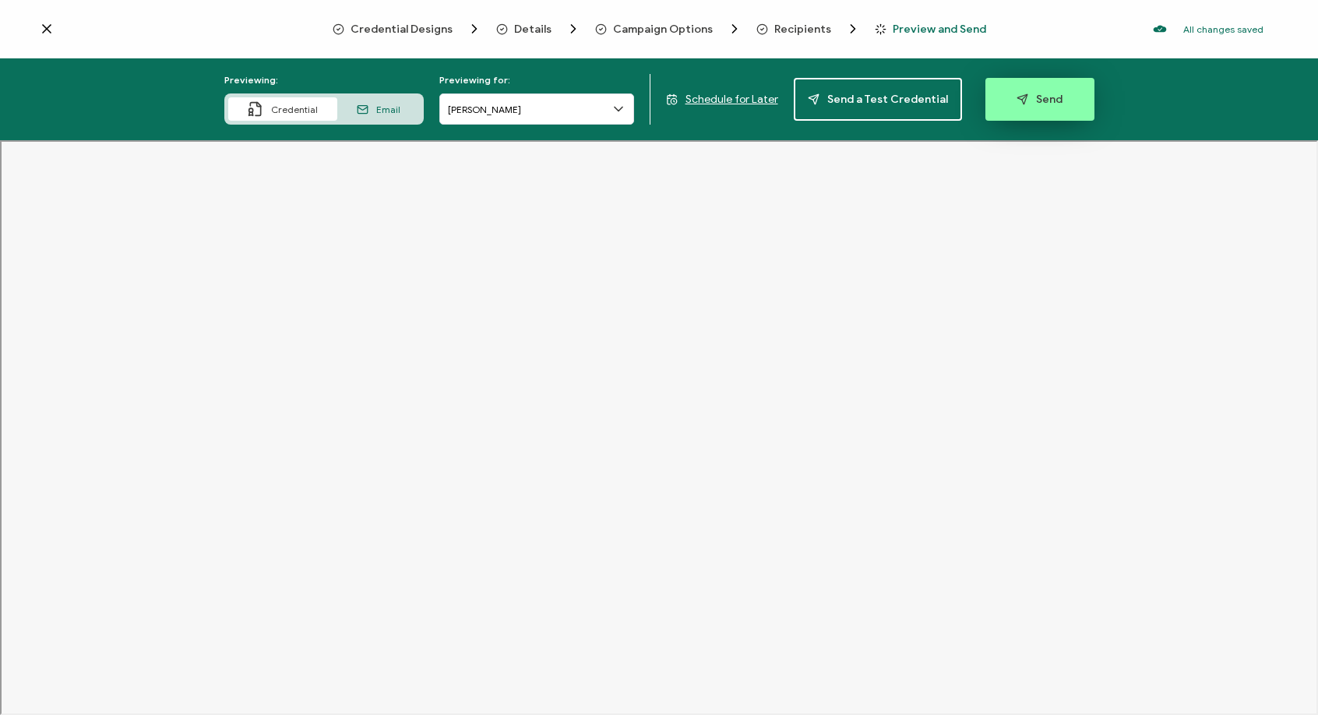
click at [1022, 106] on button "Send" at bounding box center [1039, 99] width 109 height 43
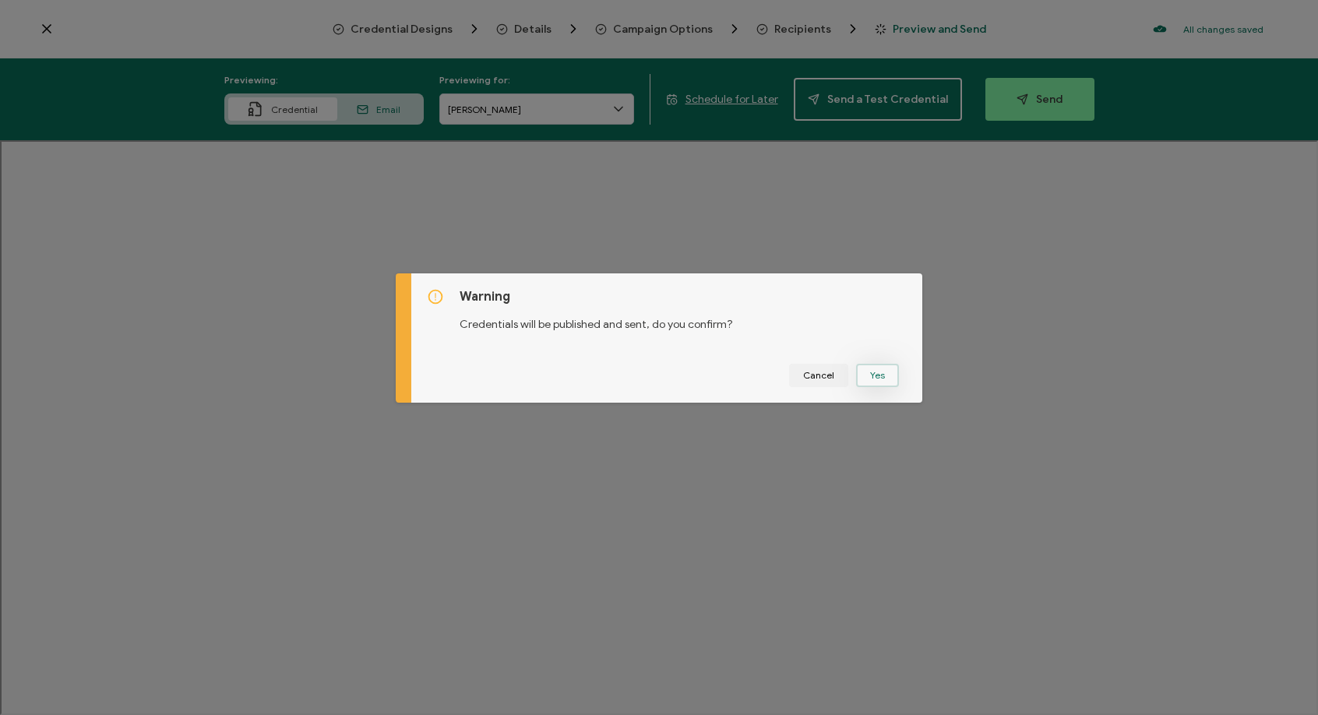
click at [861, 371] on button "Yes" at bounding box center [877, 375] width 43 height 23
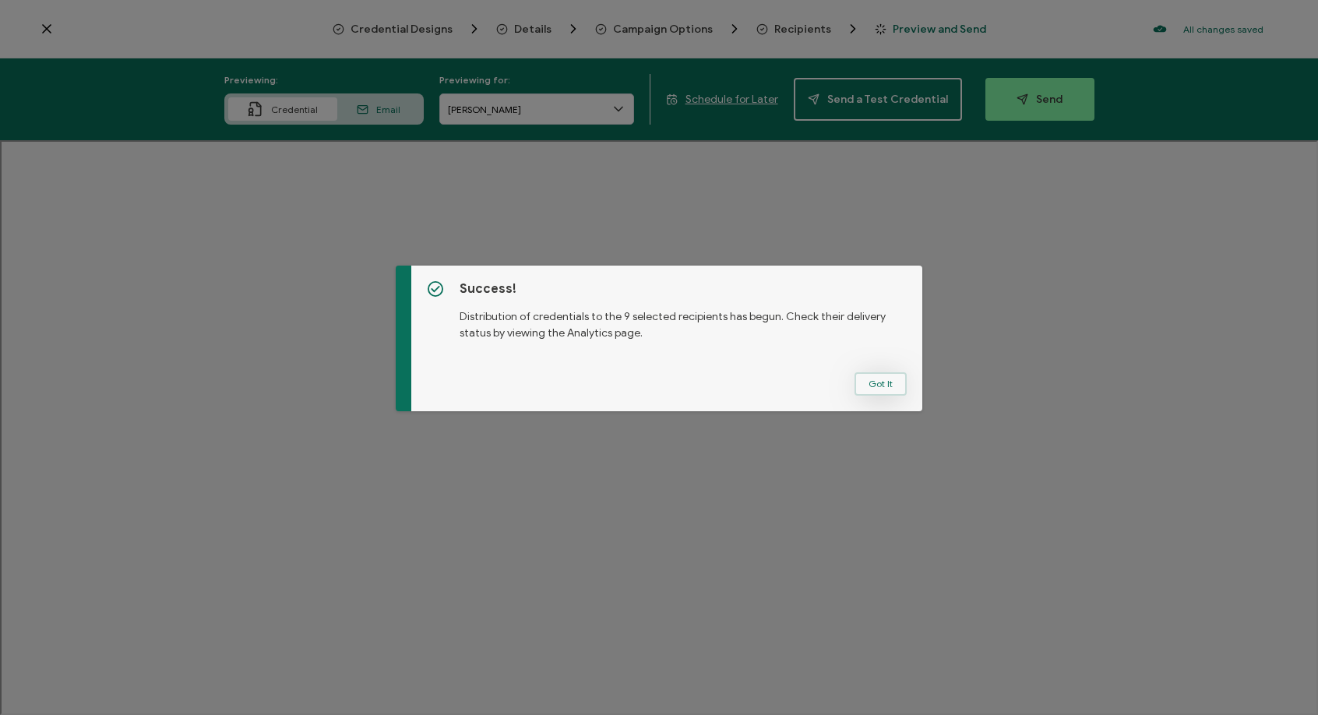
drag, startPoint x: 892, startPoint y: 386, endPoint x: 989, endPoint y: 685, distance: 313.8
click at [892, 386] on button "Got It" at bounding box center [880, 383] width 52 height 23
